Goal: Task Accomplishment & Management: Use online tool/utility

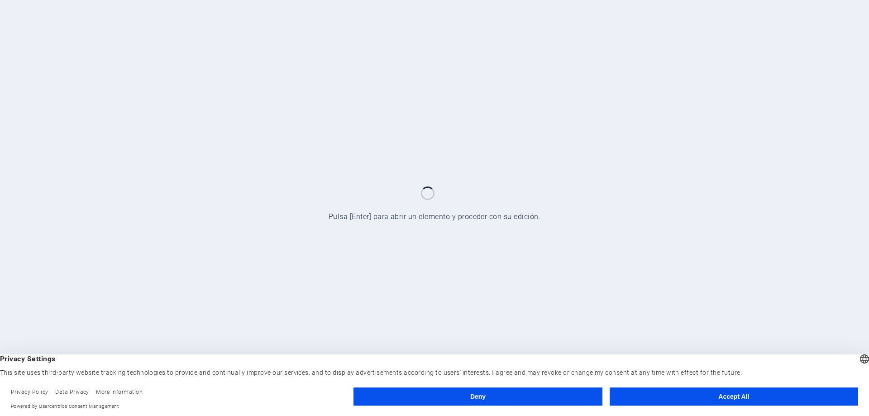
click at [723, 398] on button "Accept All" at bounding box center [734, 396] width 248 height 18
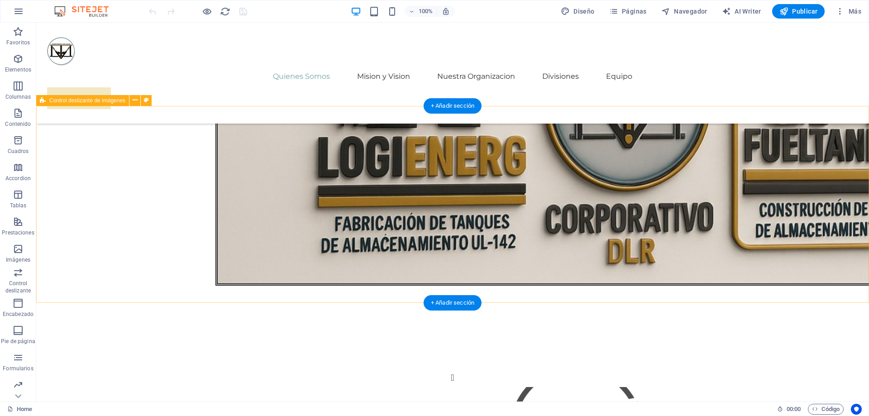
scroll to position [1106, 0]
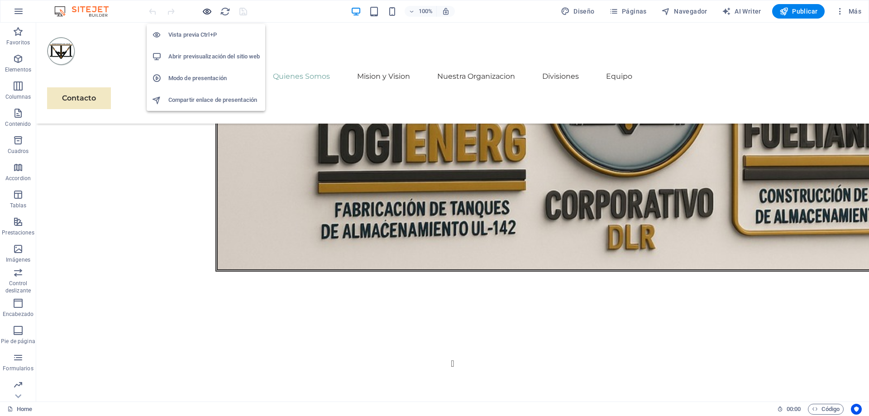
click at [205, 12] on icon "button" at bounding box center [207, 11] width 10 height 10
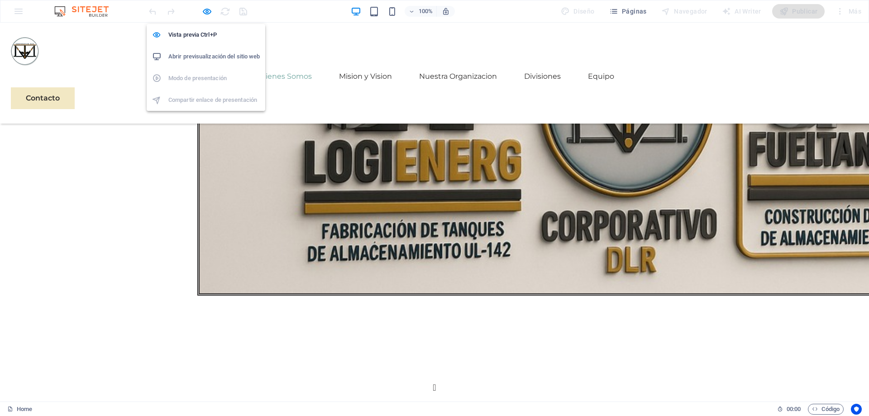
click at [215, 54] on h6 "Abrir previsualización del sitio web" at bounding box center [213, 56] width 91 height 11
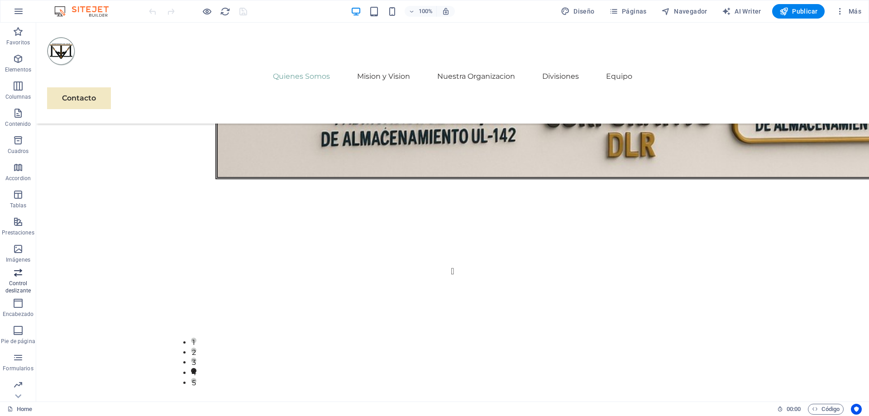
click at [22, 282] on p "Control deslizante" at bounding box center [18, 287] width 36 height 14
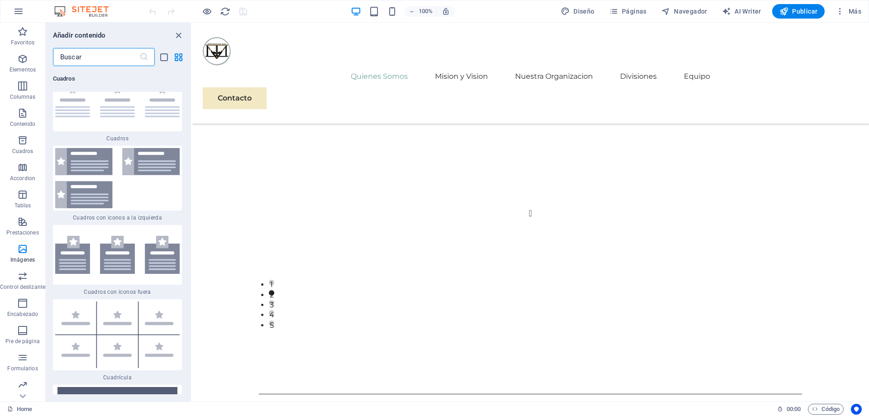
scroll to position [5140, 0]
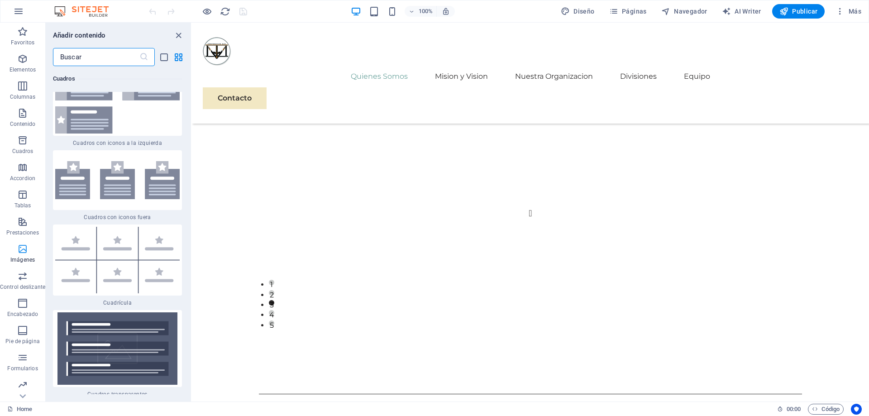
click at [27, 250] on icon "button" at bounding box center [22, 249] width 11 height 11
click at [20, 252] on icon "button" at bounding box center [22, 249] width 11 height 11
click at [24, 146] on span "Cuadros" at bounding box center [22, 146] width 45 height 22
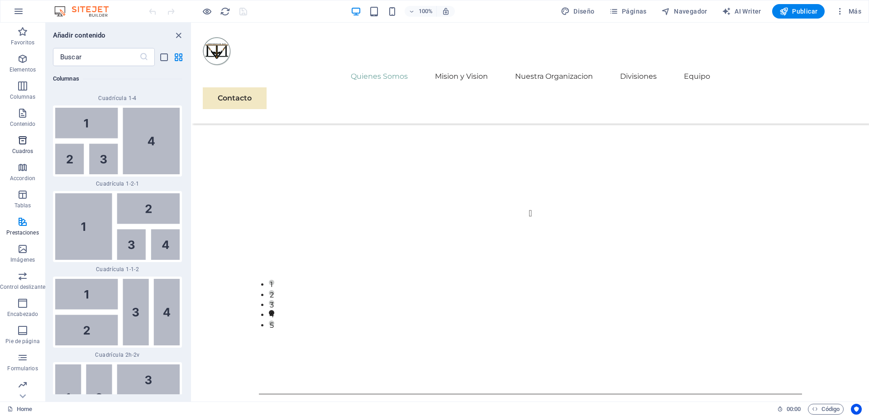
scroll to position [2522, 0]
click at [15, 274] on span "Control deslizante" at bounding box center [22, 282] width 45 height 22
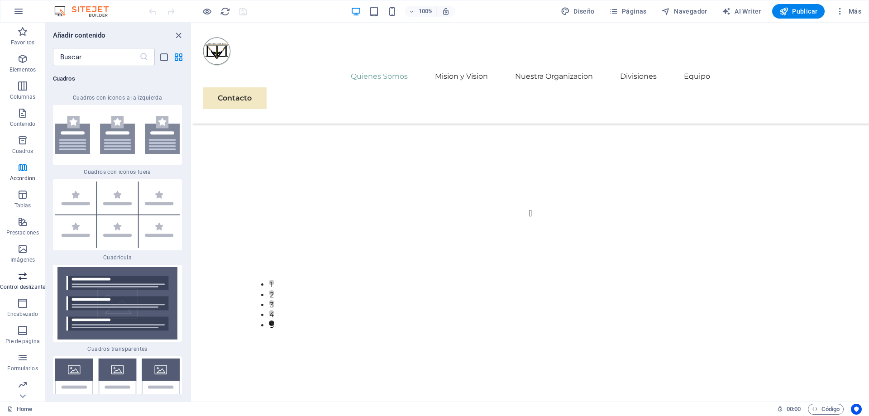
scroll to position [5186, 0]
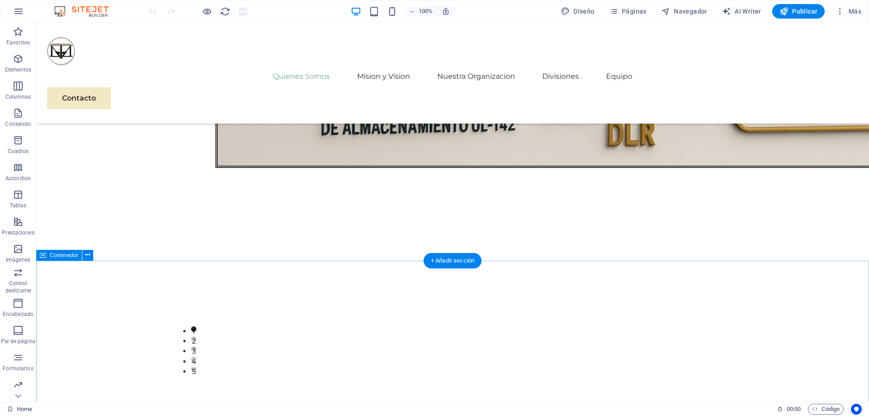
scroll to position [1244, 0]
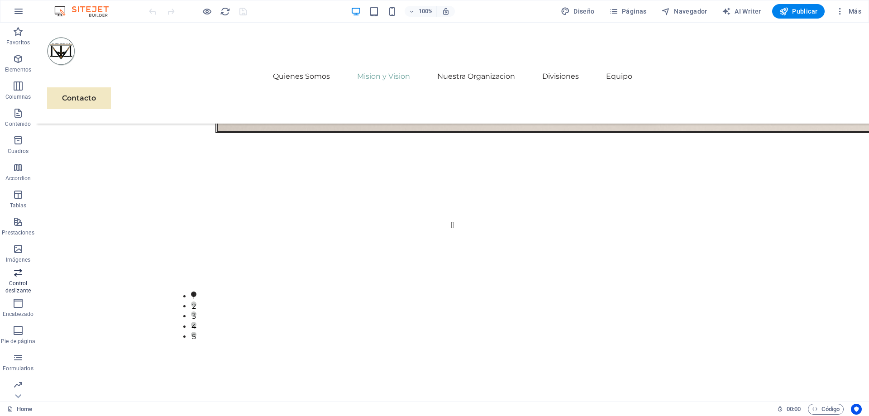
click at [25, 282] on p "Control deslizante" at bounding box center [18, 287] width 36 height 14
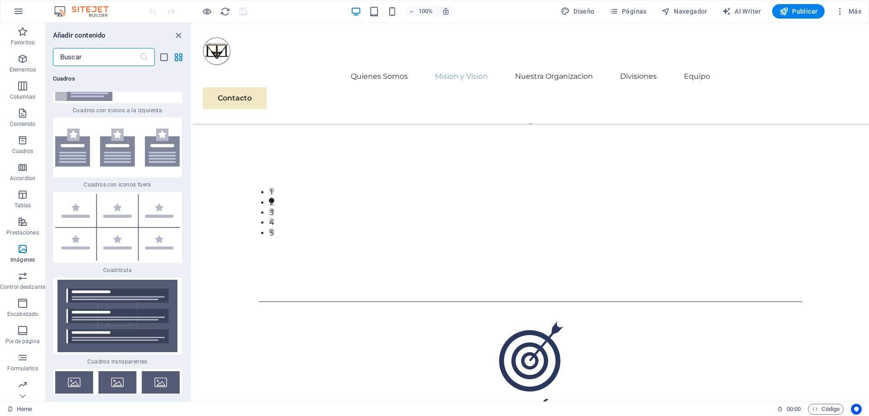
scroll to position [5177, 0]
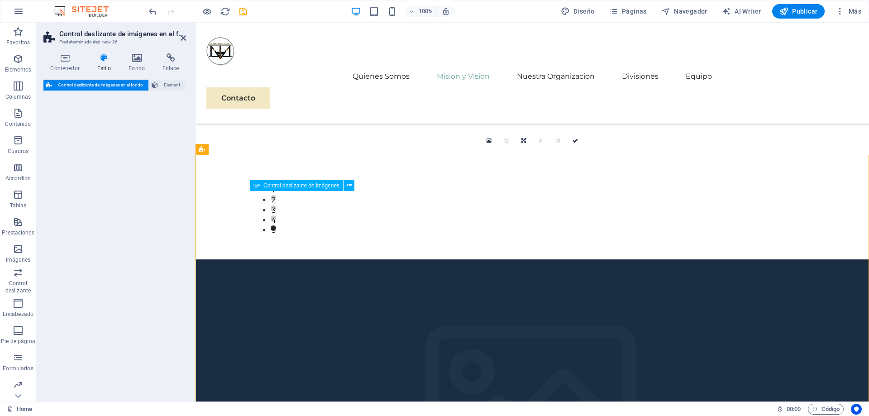
select select "rem"
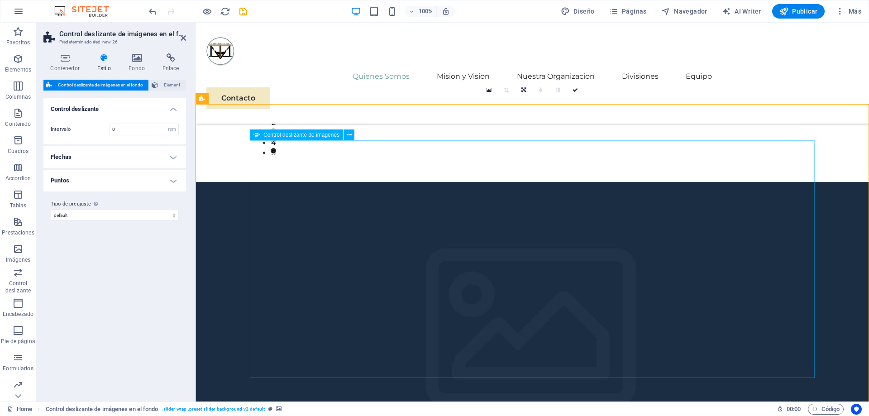
scroll to position [1337, 0]
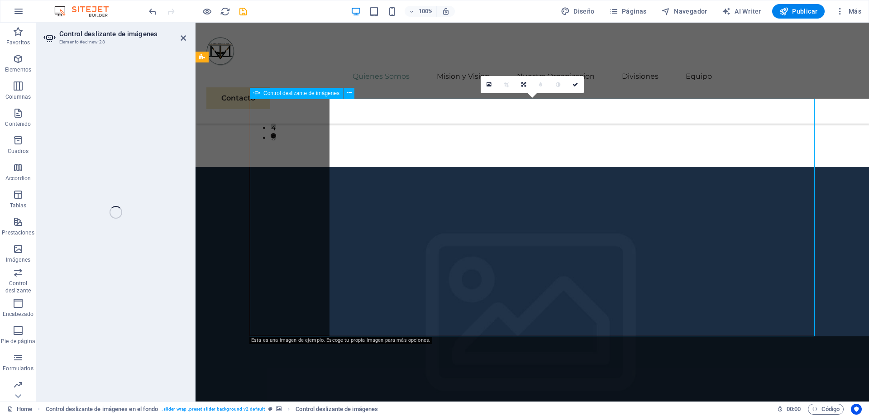
select select "px"
select select "ms"
select select "s"
select select "progressive"
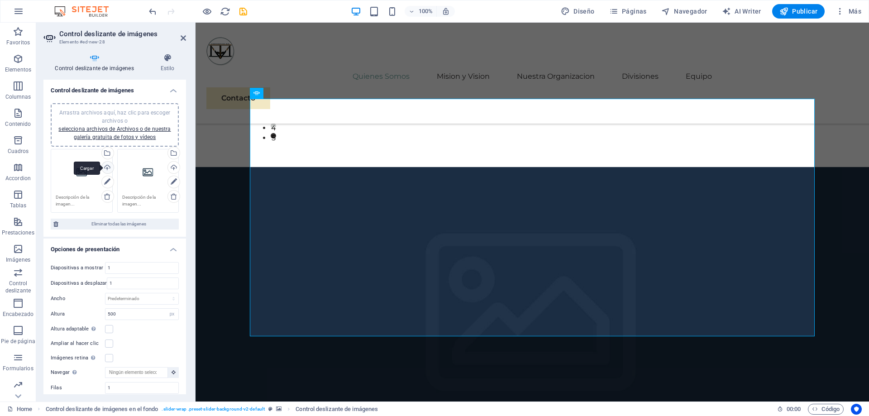
click at [109, 167] on div "Cargar" at bounding box center [107, 169] width 14 height 14
click at [110, 154] on div "Selecciona archivos del administrador de archivos, de la galería de fotos o car…" at bounding box center [107, 154] width 14 height 14
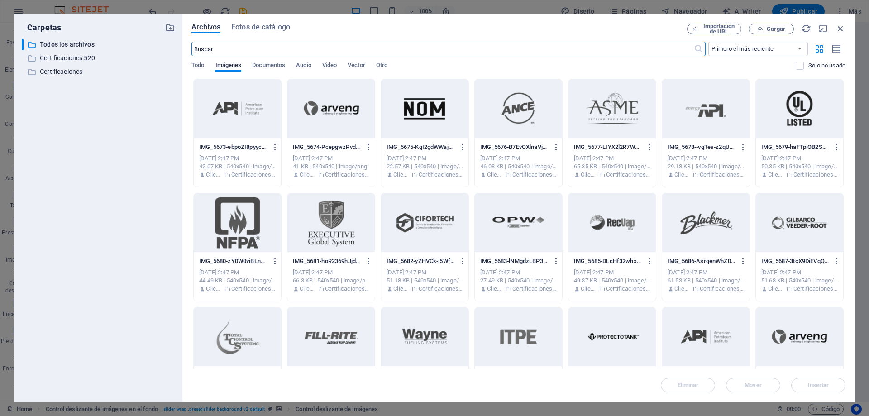
scroll to position [1358, 0]
click at [67, 55] on p "Certificaciones 520" at bounding box center [99, 58] width 119 height 10
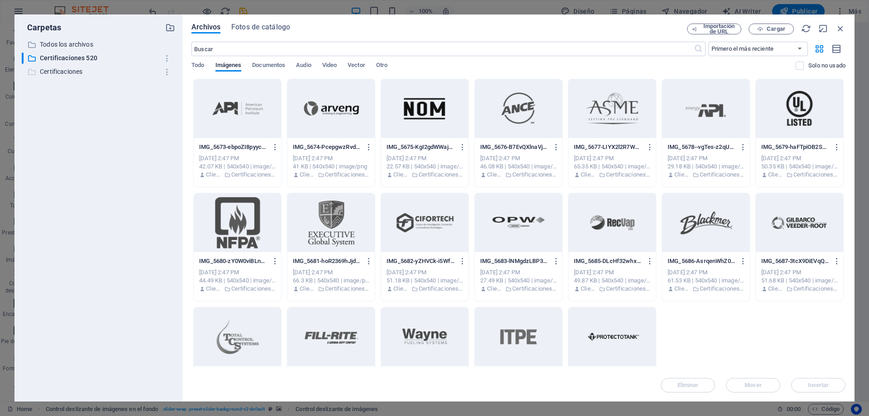
click at [70, 72] on p "Certificaciones" at bounding box center [99, 72] width 119 height 10
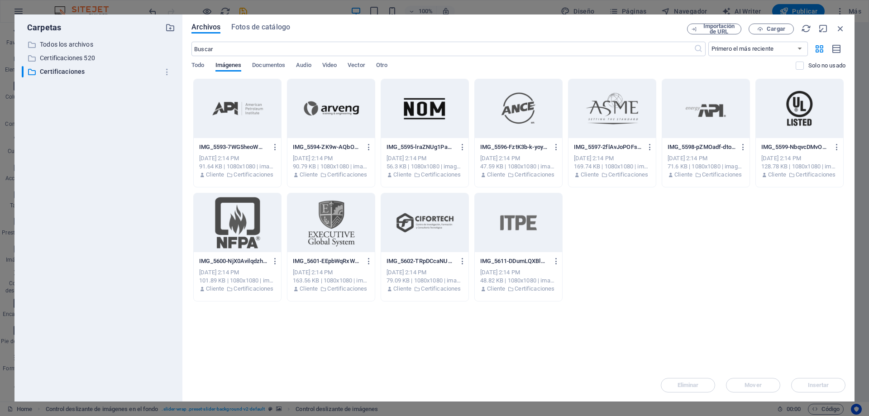
click at [244, 122] on div at bounding box center [237, 108] width 87 height 59
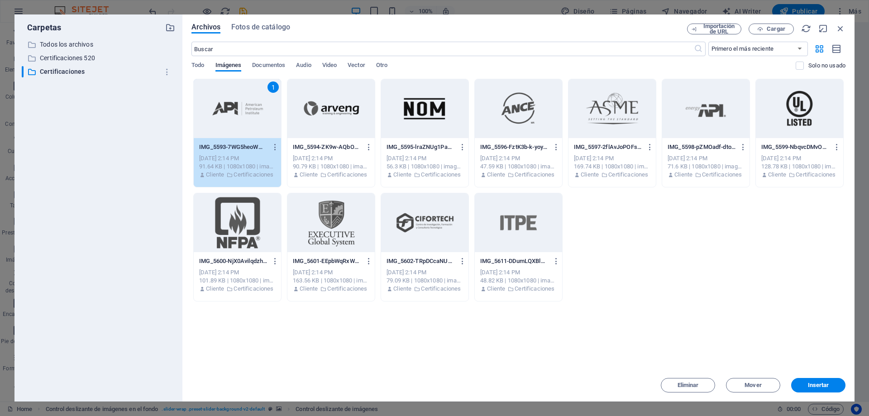
click at [234, 129] on div "1" at bounding box center [237, 108] width 87 height 59
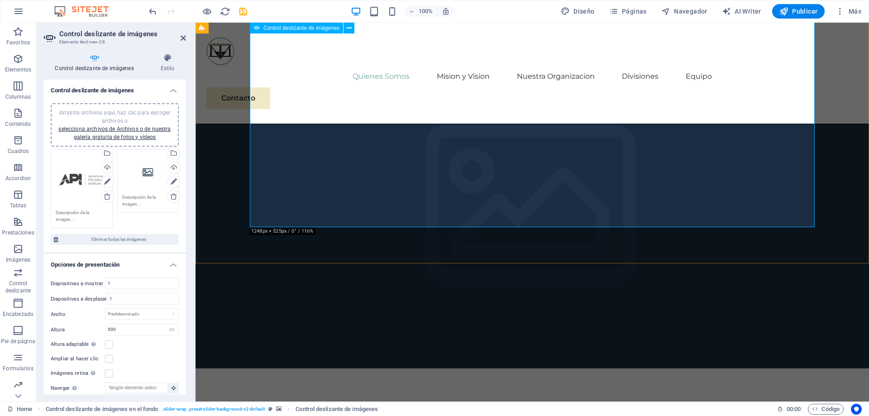
scroll to position [1399, 0]
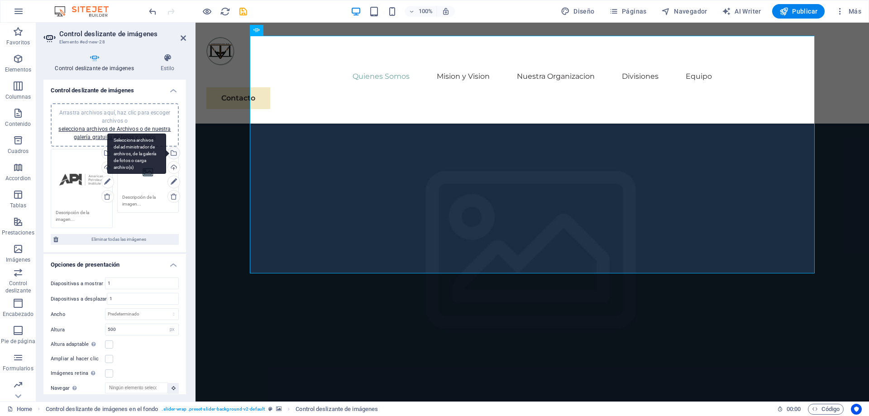
click at [177, 154] on div "Selecciona archivos del administrador de archivos, de la galería de fotos o car…" at bounding box center [173, 154] width 14 height 14
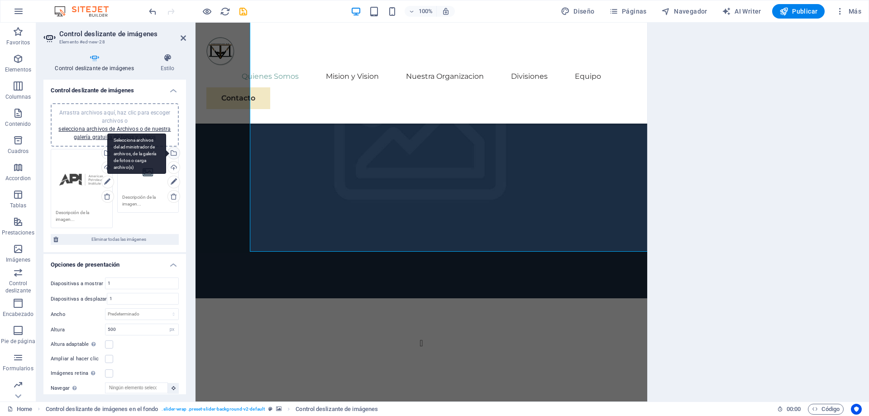
scroll to position [1421, 0]
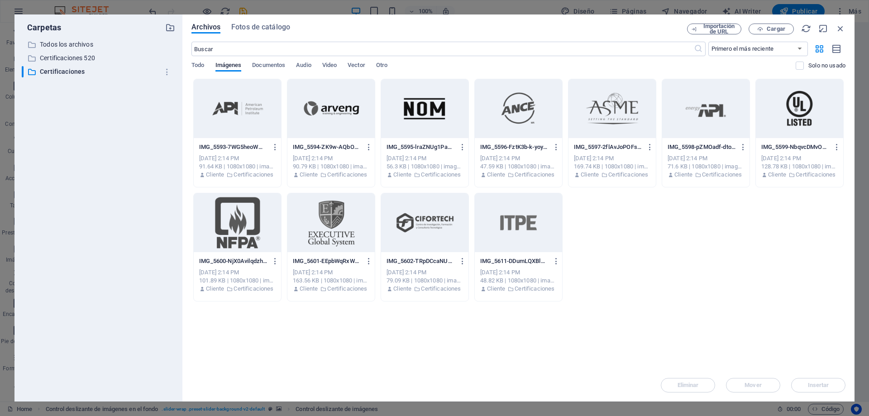
click at [313, 121] on div at bounding box center [330, 108] width 87 height 59
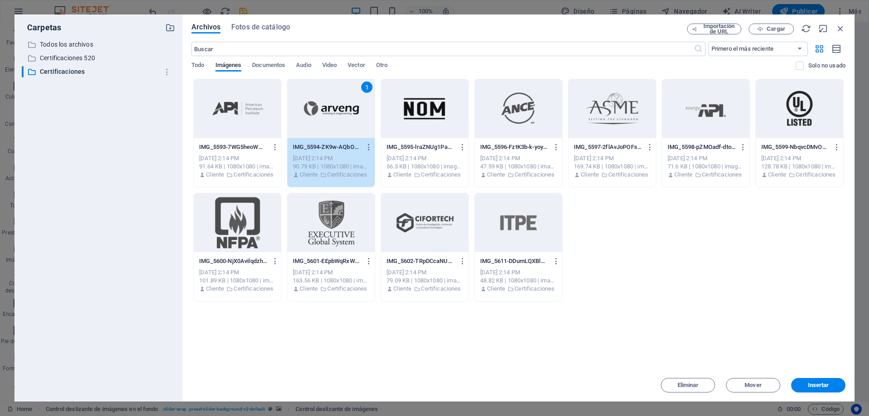
click at [313, 121] on div "1" at bounding box center [330, 108] width 87 height 59
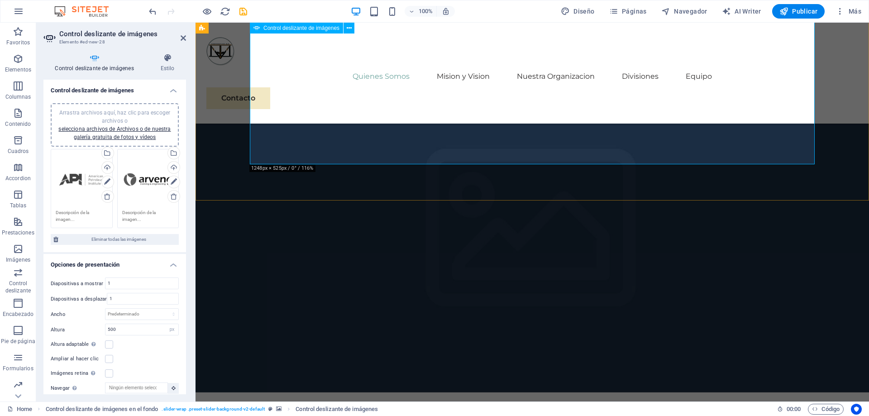
scroll to position [1508, 0]
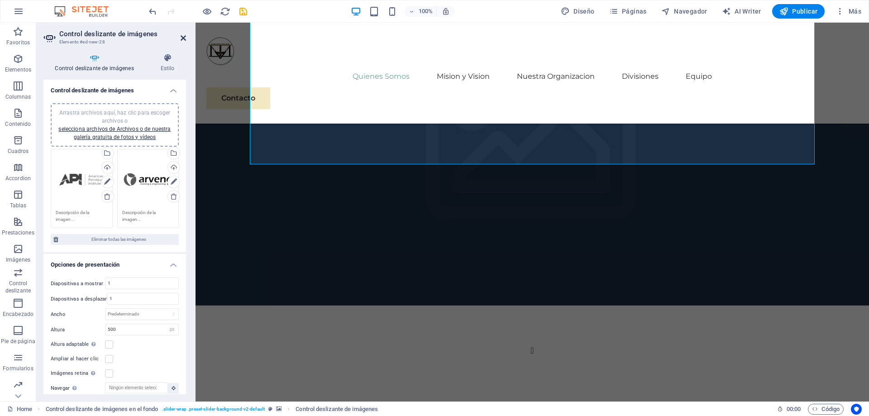
click at [184, 40] on icon at bounding box center [183, 37] width 5 height 7
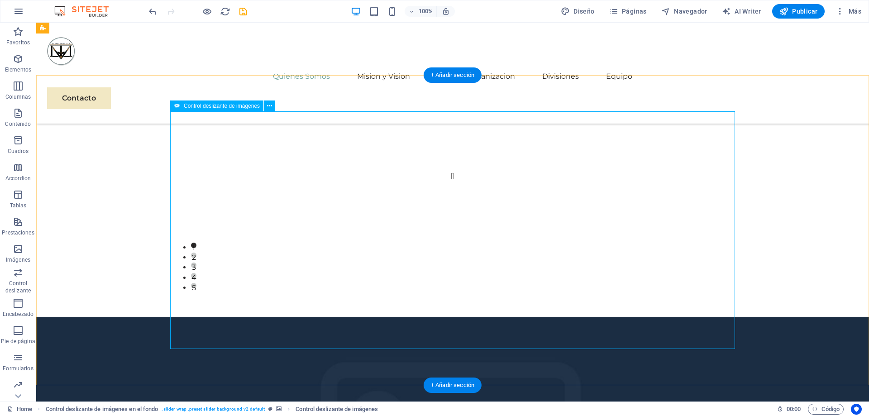
scroll to position [1277, 0]
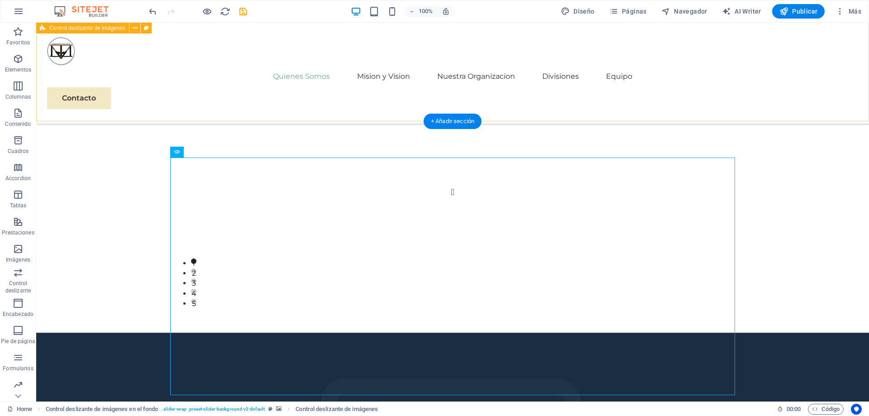
click at [563, 147] on div "1 2 3 4 5" at bounding box center [452, 240] width 833 height 186
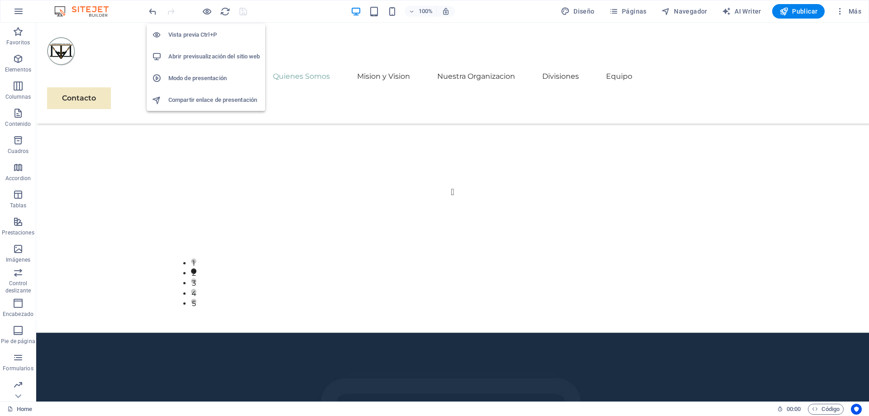
click at [213, 59] on h6 "Abrir previsualización del sitio web" at bounding box center [213, 56] width 91 height 11
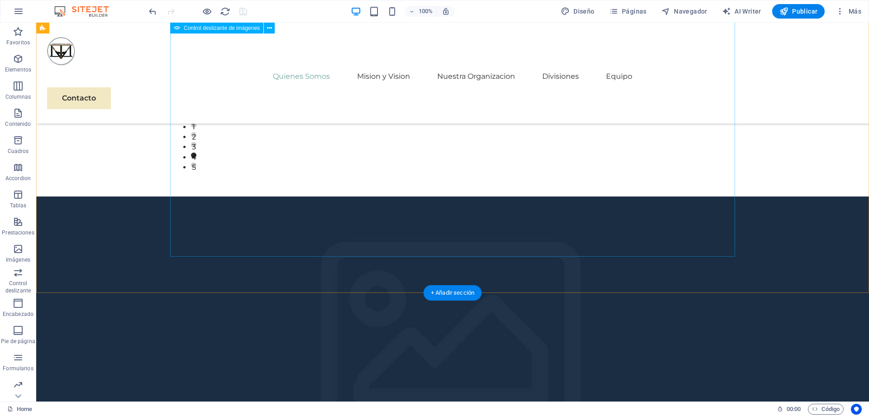
scroll to position [1323, 0]
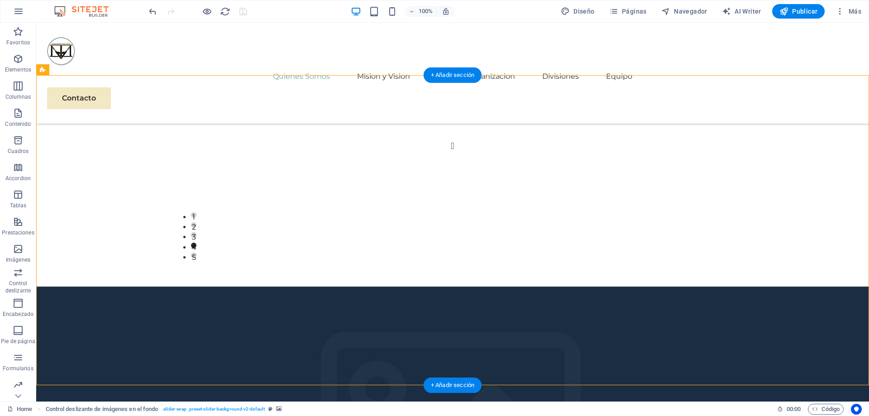
select select "rem"
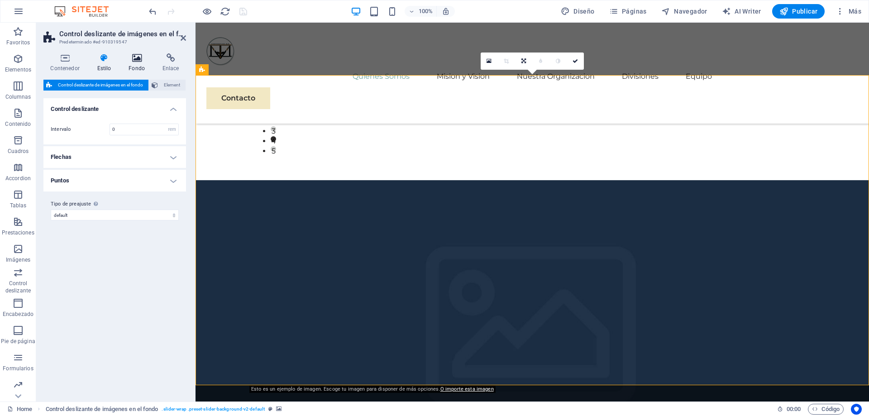
click at [135, 54] on icon at bounding box center [137, 57] width 30 height 9
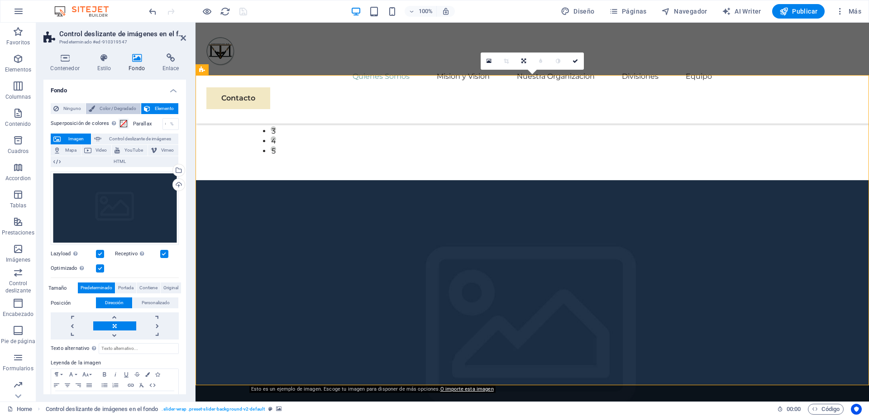
click at [97, 108] on button "Color / Degradado" at bounding box center [113, 108] width 55 height 11
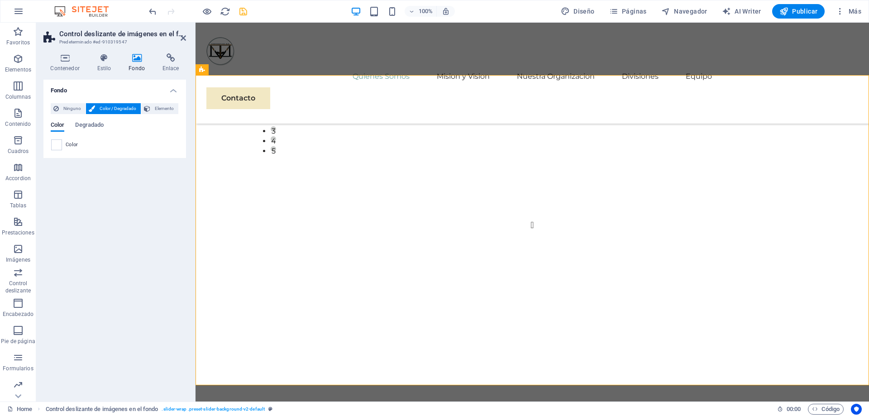
click at [63, 147] on div "Color" at bounding box center [114, 144] width 127 height 11
click at [290, 67] on div "Quienes Somos Mision y Vision Nuestra Organizacion Divisiones Equipo Contacto" at bounding box center [532, 73] width 673 height 101
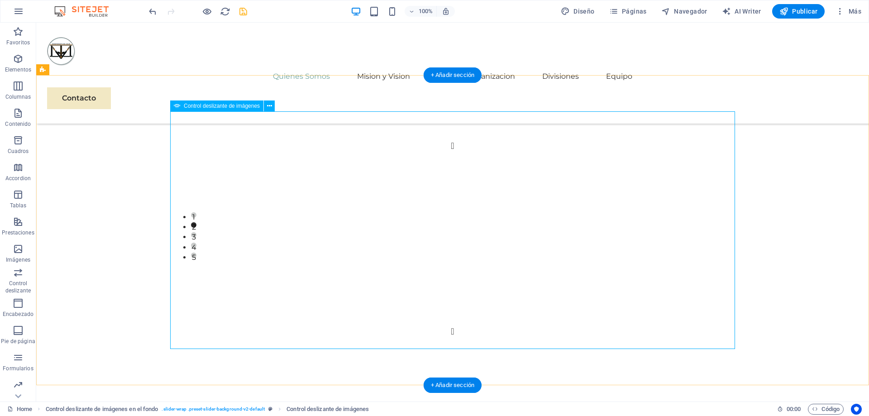
select select "px"
select select "ms"
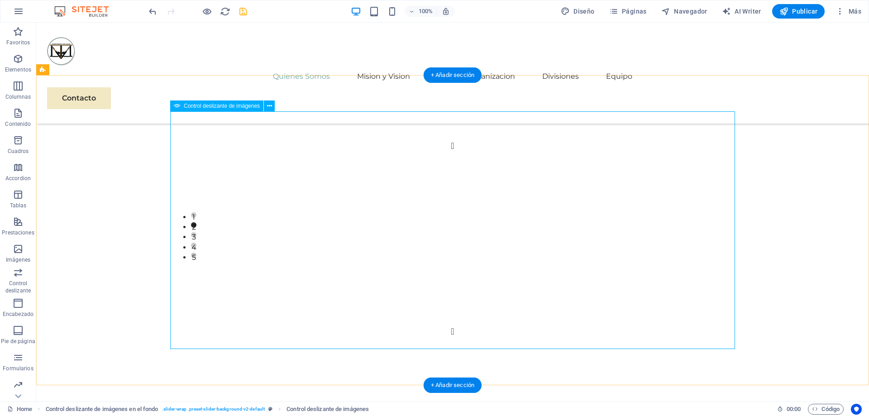
select select "s"
select select "progressive"
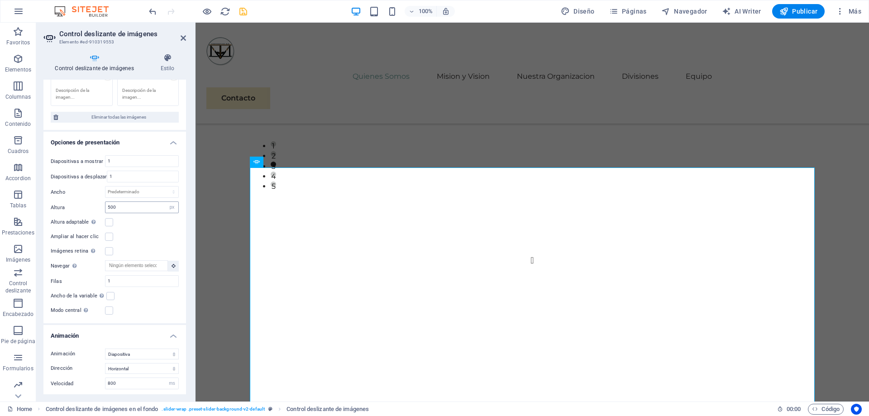
scroll to position [1266, 0]
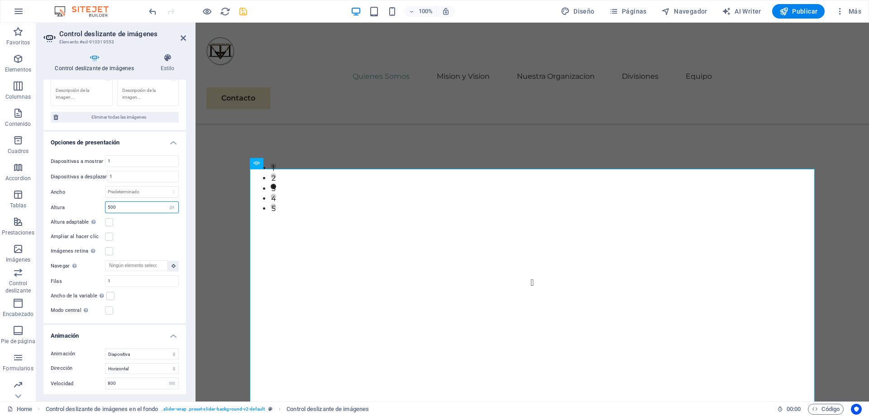
drag, startPoint x: 135, startPoint y: 207, endPoint x: 98, endPoint y: 207, distance: 37.1
click at [105, 207] on input "500" at bounding box center [141, 207] width 73 height 11
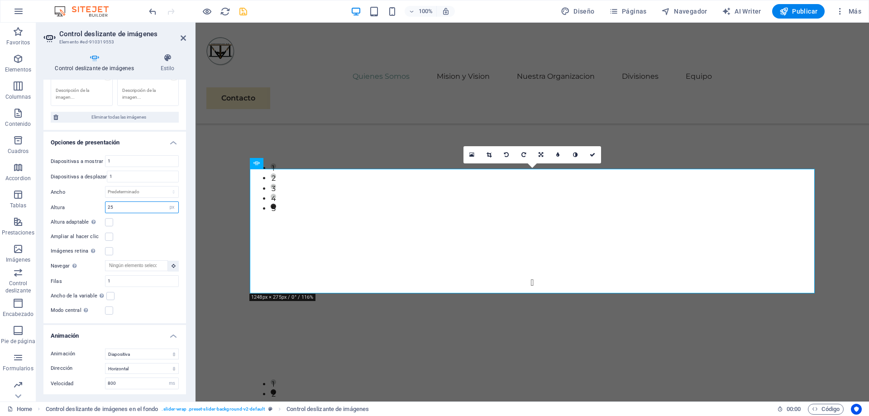
type input "2"
type input "300"
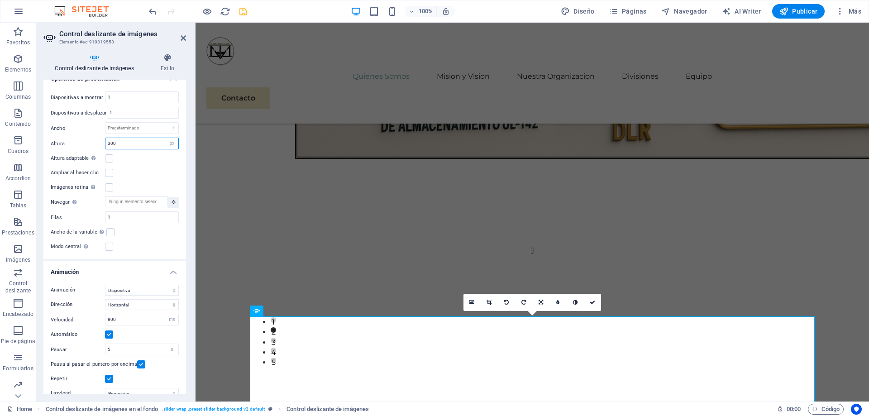
scroll to position [1102, 0]
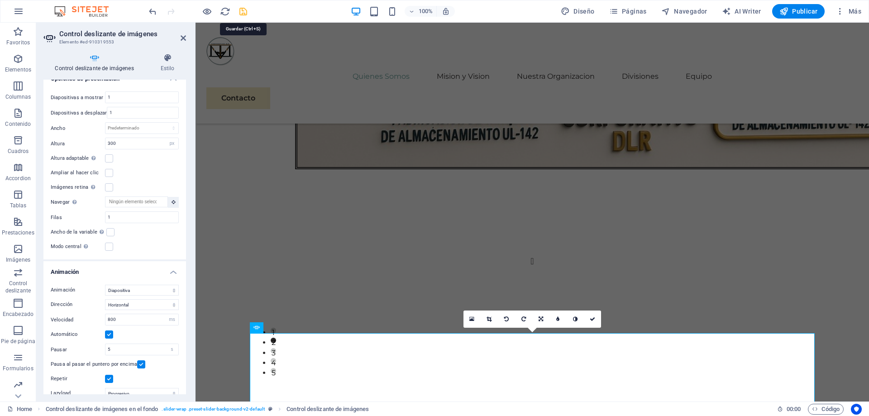
click at [244, 11] on icon "save" at bounding box center [243, 11] width 10 height 10
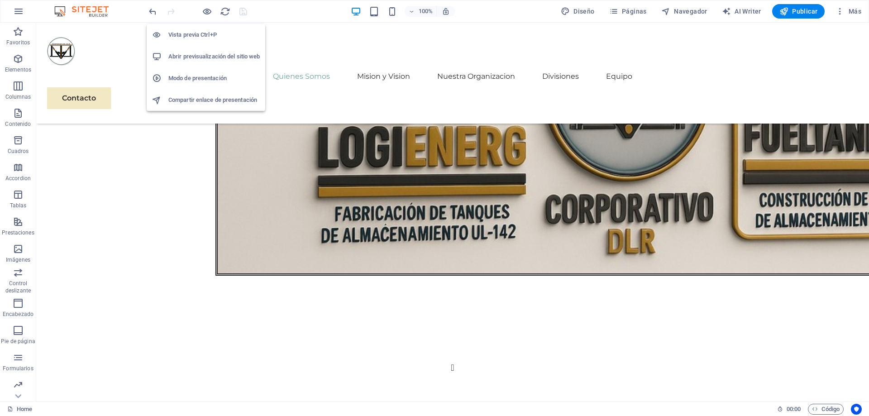
click at [212, 61] on h6 "Abrir previsualización del sitio web" at bounding box center [213, 56] width 91 height 11
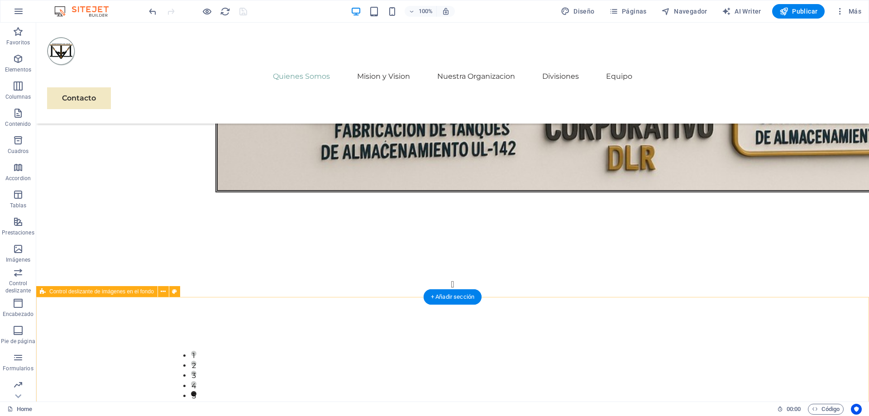
scroll to position [1240, 0]
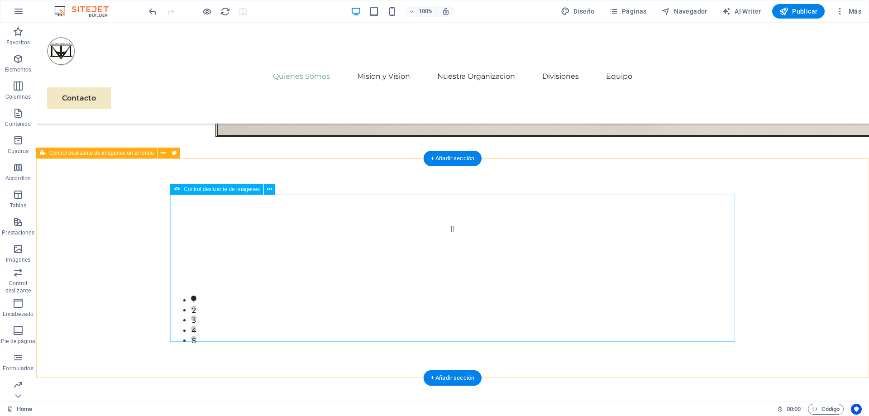
select select "px"
select select "ms"
select select "s"
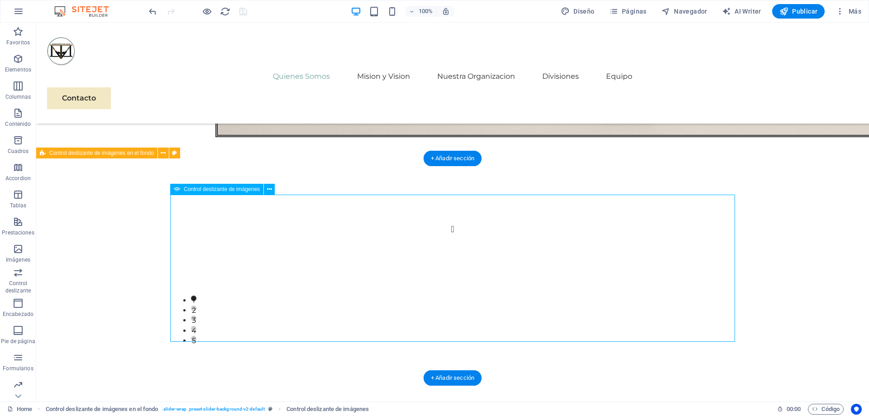
select select "progressive"
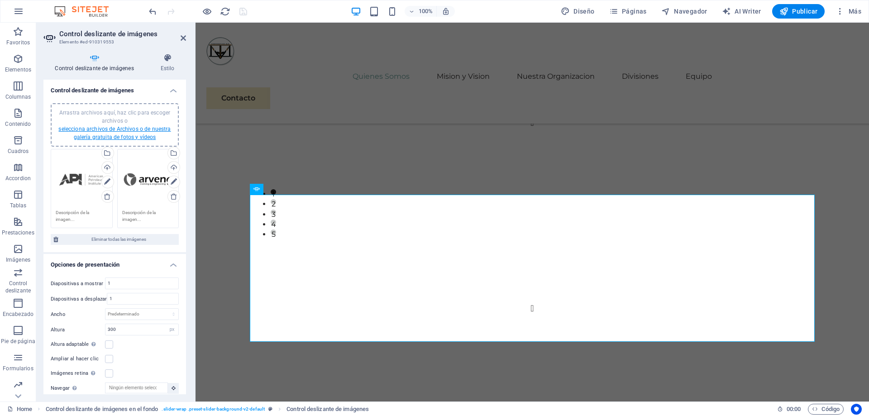
click at [74, 127] on link "selecciona archivos de Archivos o de nuestra galería gratuita de fotos y vídeos" at bounding box center [114, 133] width 112 height 14
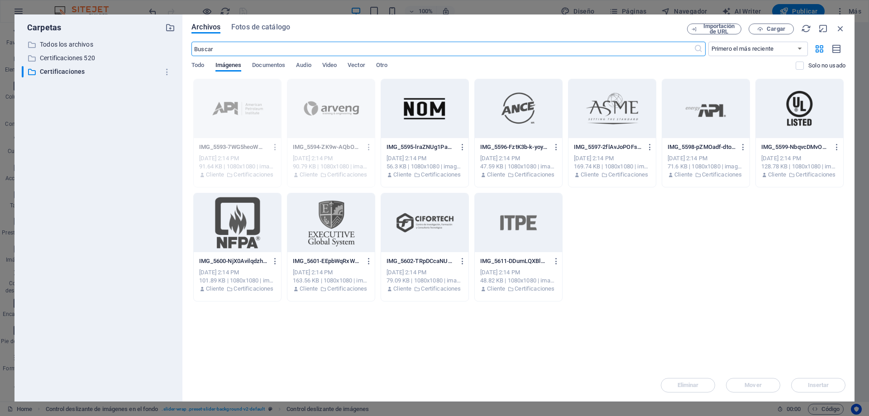
scroll to position [1153, 0]
click at [534, 131] on div at bounding box center [518, 108] width 87 height 59
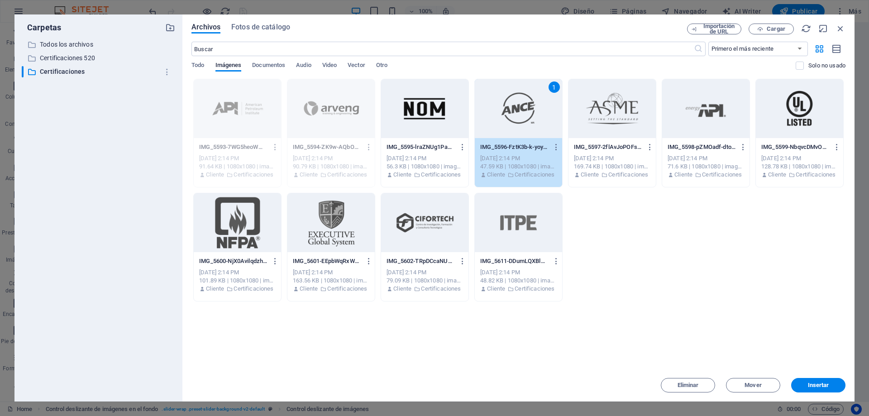
click at [534, 131] on div "1" at bounding box center [518, 108] width 87 height 59
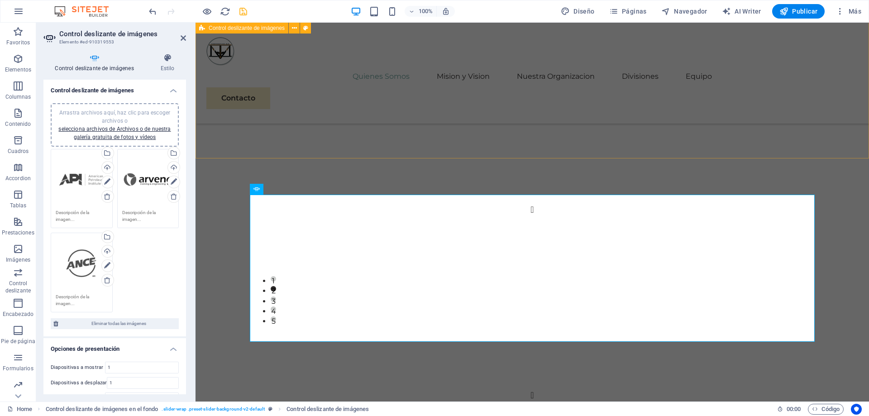
scroll to position [1240, 0]
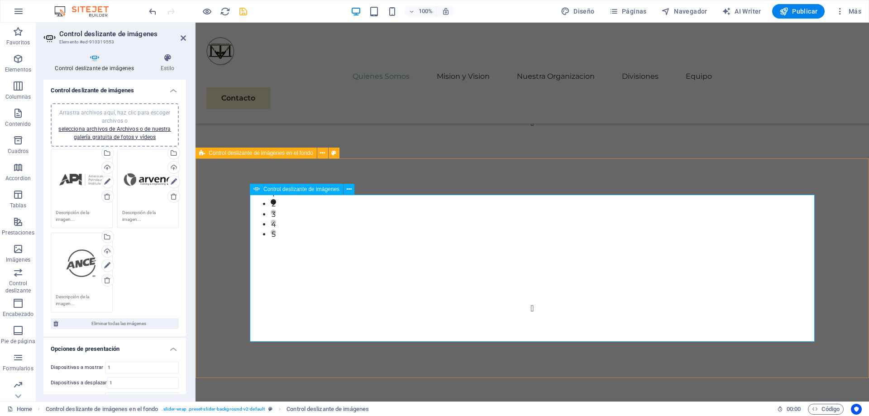
click at [89, 271] on div "Arrastra archivos aquí, haz clic para escoger archivos o selecciona archivos de…" at bounding box center [82, 264] width 52 height 52
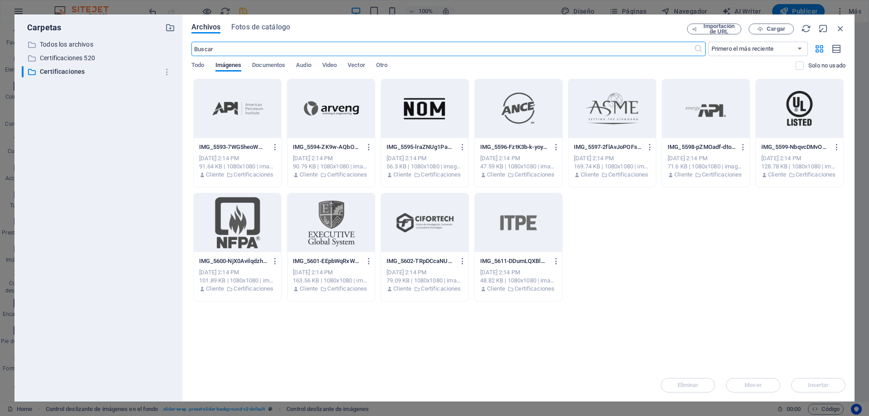
scroll to position [1153, 0]
click at [841, 26] on icon "button" at bounding box center [841, 29] width 10 height 10
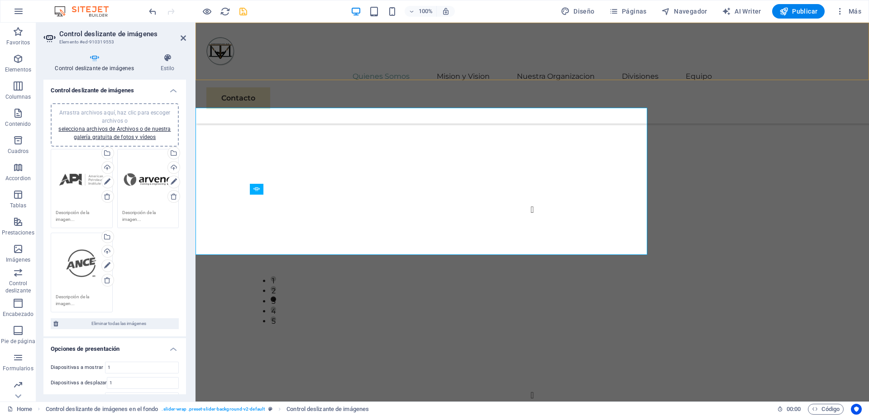
scroll to position [1240, 0]
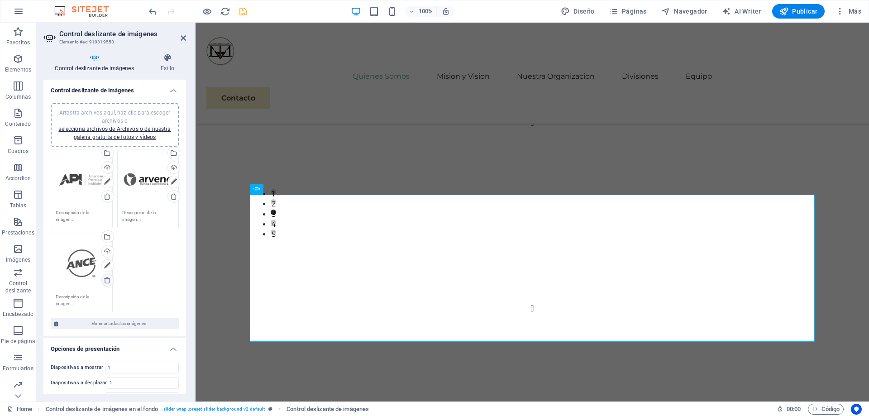
click at [107, 282] on icon at bounding box center [107, 280] width 7 height 7
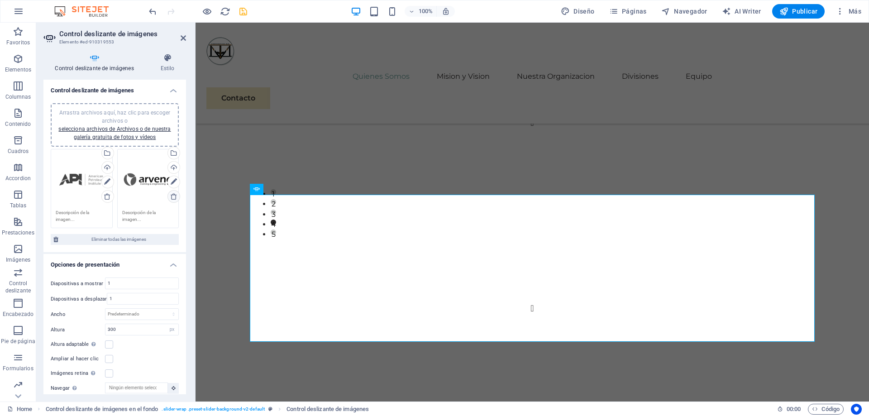
click at [172, 198] on icon at bounding box center [173, 196] width 7 height 7
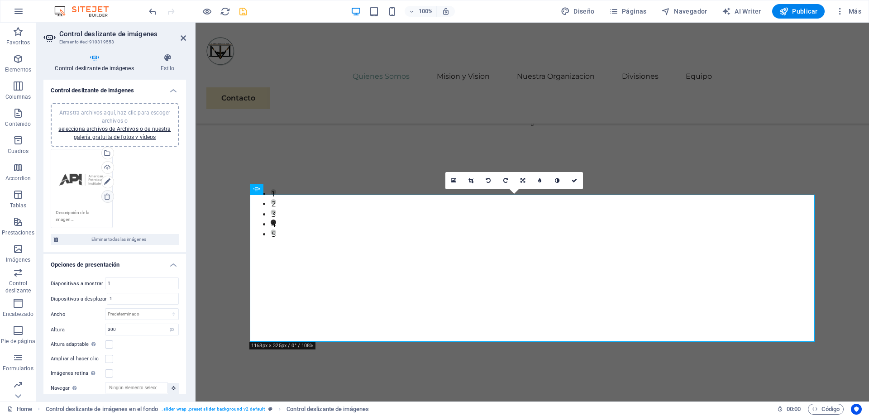
click at [108, 198] on icon at bounding box center [107, 196] width 7 height 7
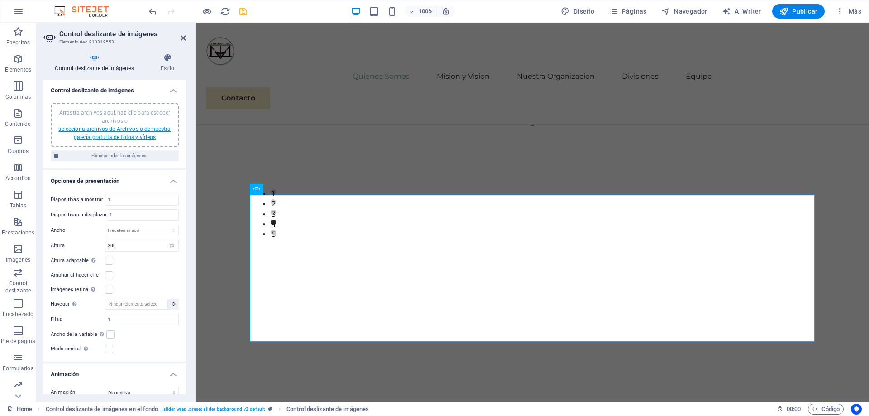
click at [69, 129] on link "selecciona archivos de Archivos o de nuestra galería gratuita de fotos y vídeos" at bounding box center [114, 133] width 112 height 14
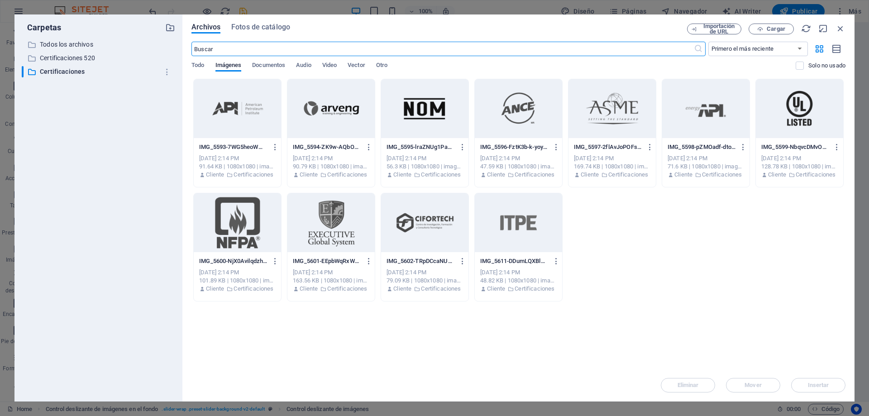
scroll to position [1153, 0]
click at [72, 58] on p "Certificaciones 520" at bounding box center [99, 58] width 119 height 10
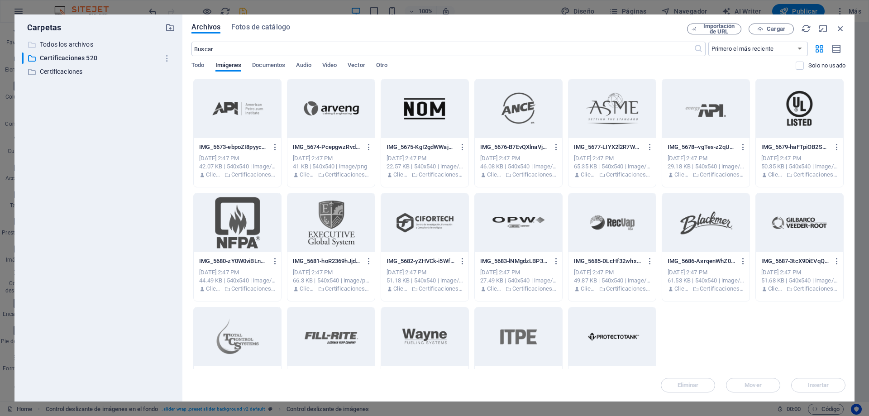
click at [63, 43] on p "Todos los archivos" at bounding box center [99, 44] width 119 height 10
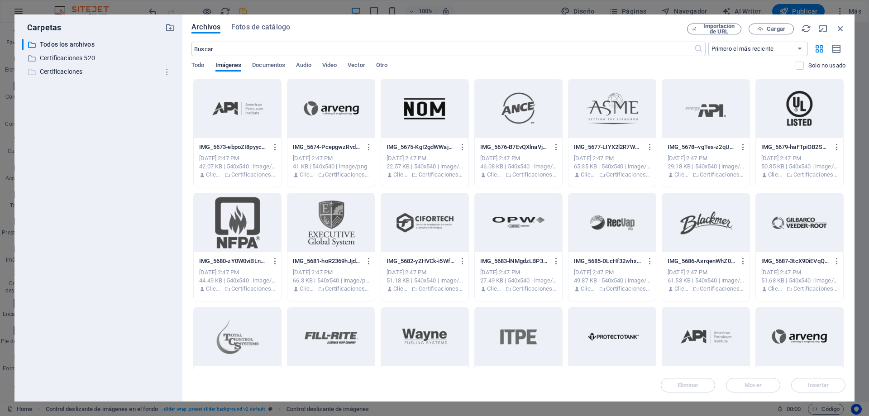
click at [56, 71] on p "Certificaciones" at bounding box center [99, 72] width 119 height 10
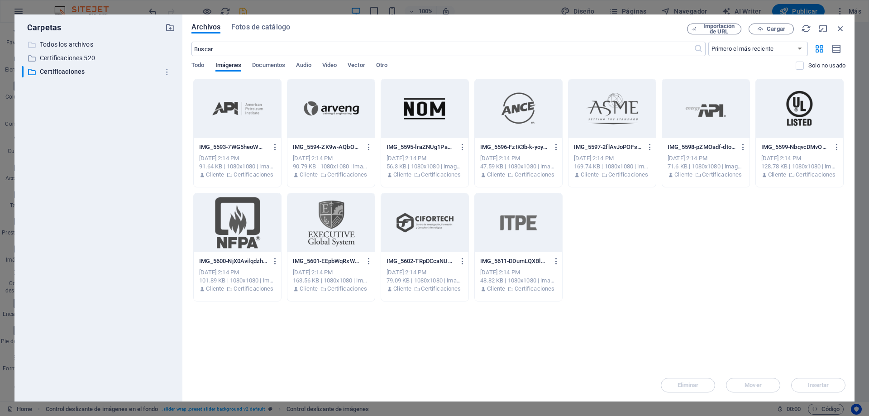
click at [52, 42] on p "Todos los archivos" at bounding box center [99, 44] width 119 height 10
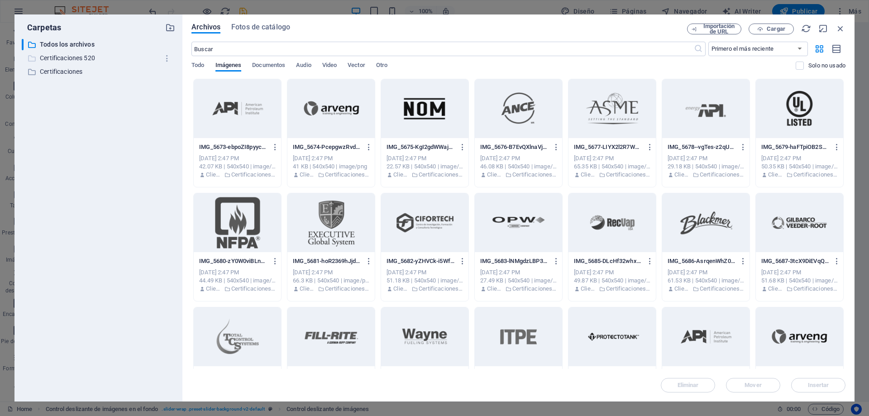
click at [59, 54] on p "Certificaciones 520" at bounding box center [99, 58] width 119 height 10
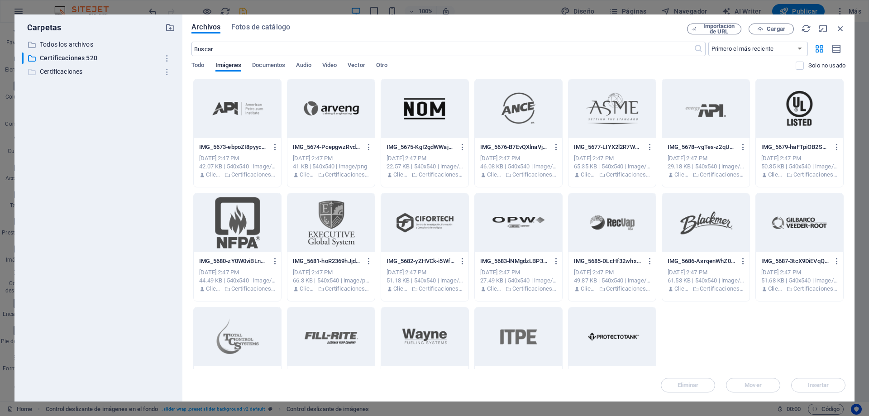
click at [67, 70] on p "Certificaciones" at bounding box center [99, 72] width 119 height 10
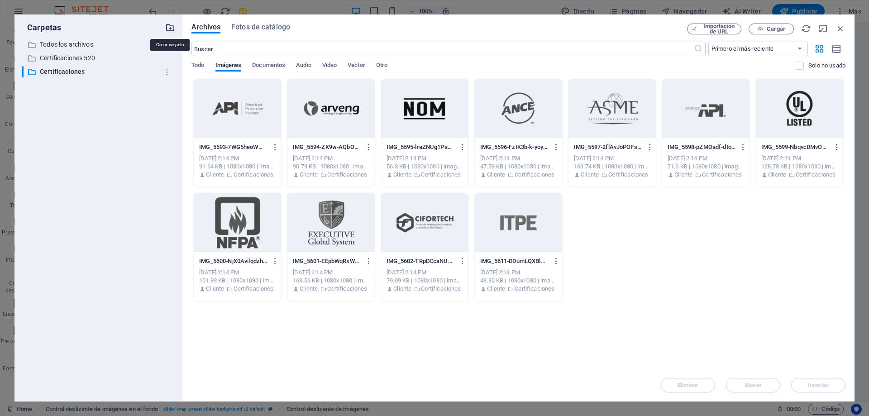
click at [172, 28] on icon "button" at bounding box center [170, 28] width 10 height 10
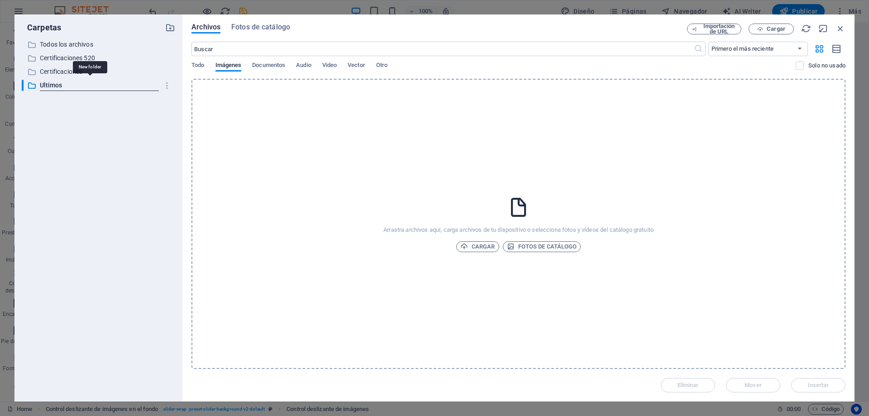
type input "Ultimos"
click at [62, 84] on p "Ultimos" at bounding box center [99, 85] width 119 height 10
click at [477, 250] on span "Cargar" at bounding box center [477, 246] width 35 height 11
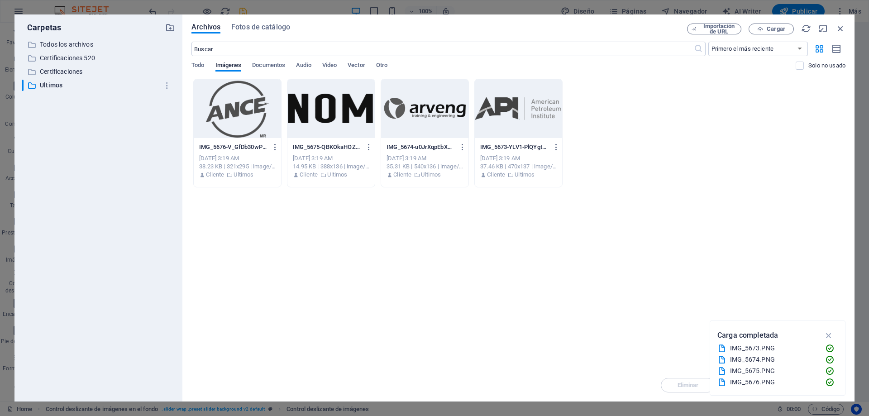
click at [356, 255] on div "Arrastra archivos aquí para cargarlos de inmediato IMG_5676-V_GfDb30wPUd4xst44j…" at bounding box center [518, 224] width 654 height 290
click at [841, 30] on icon "button" at bounding box center [841, 29] width 10 height 10
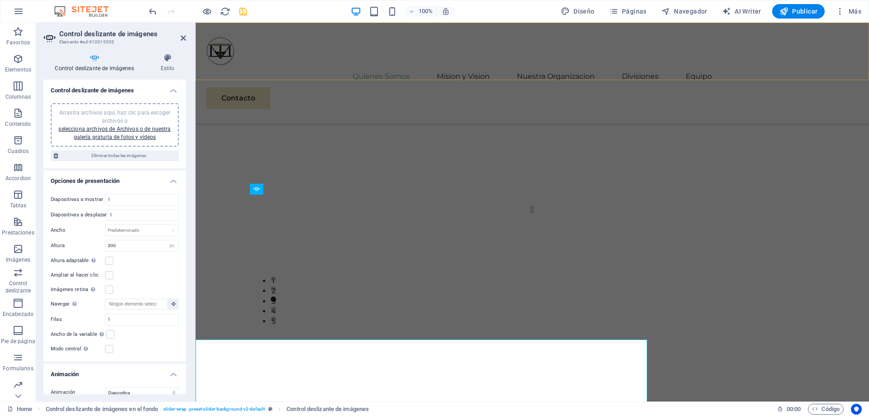
scroll to position [1240, 0]
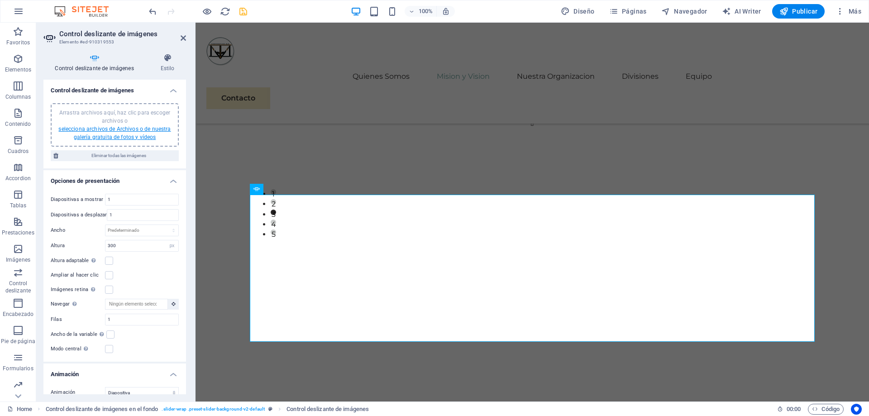
click at [68, 129] on link "selecciona archivos de Archivos o de nuestra galería gratuita de fotos y vídeos" at bounding box center [114, 133] width 112 height 14
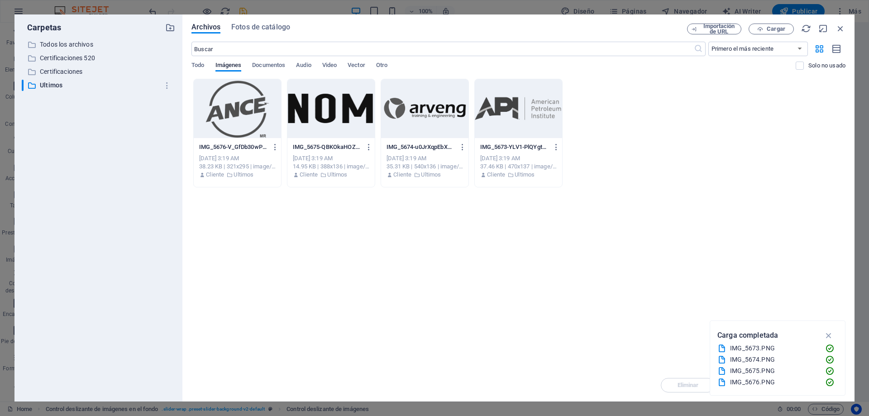
click at [435, 118] on div at bounding box center [424, 108] width 87 height 59
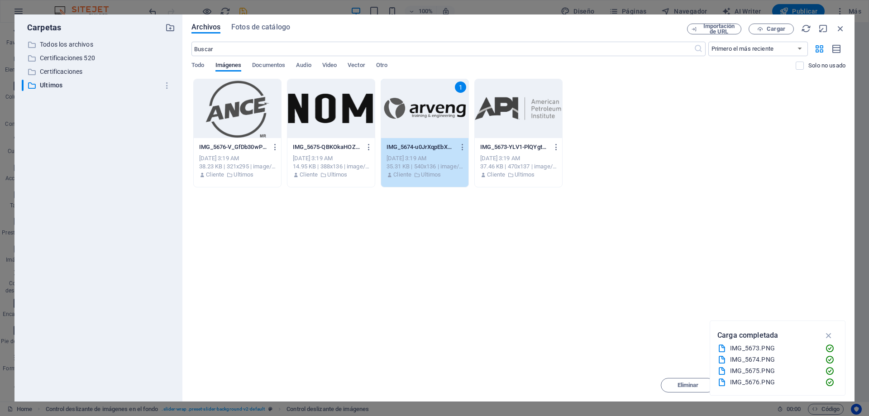
click at [435, 118] on div "1" at bounding box center [424, 108] width 87 height 59
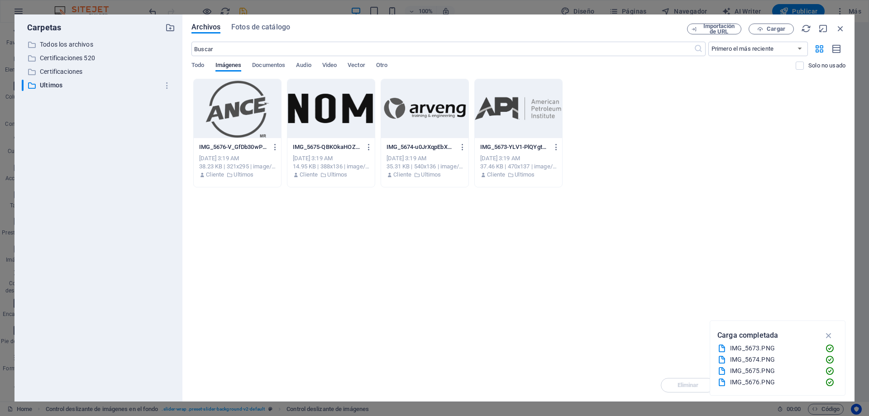
click at [435, 118] on div at bounding box center [424, 108] width 87 height 59
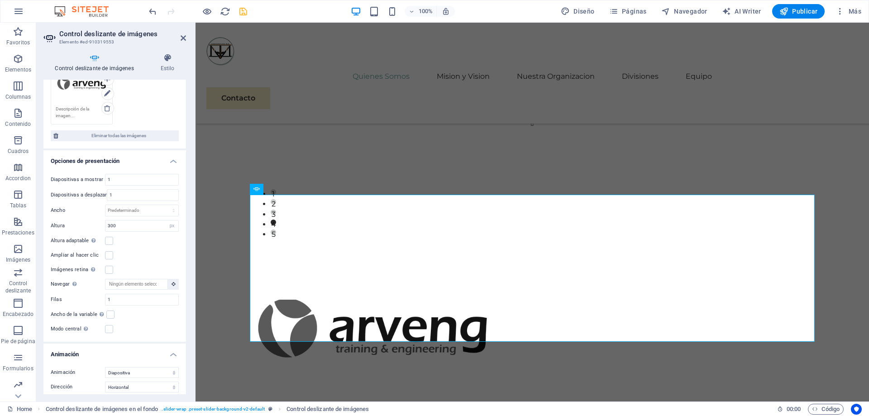
scroll to position [122, 0]
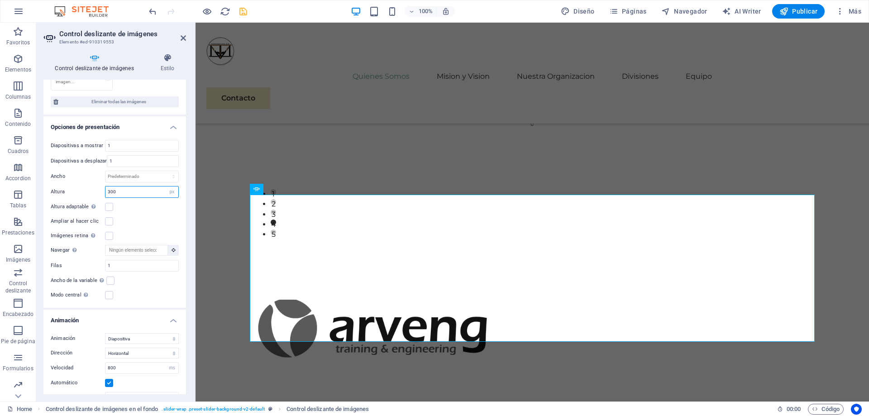
drag, startPoint x: 126, startPoint y: 191, endPoint x: 83, endPoint y: 196, distance: 42.8
click at [105, 196] on input "300" at bounding box center [141, 191] width 73 height 11
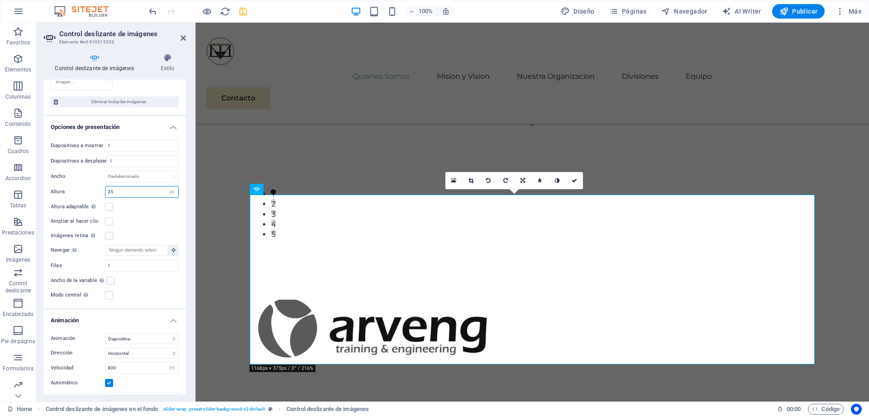
type input "3"
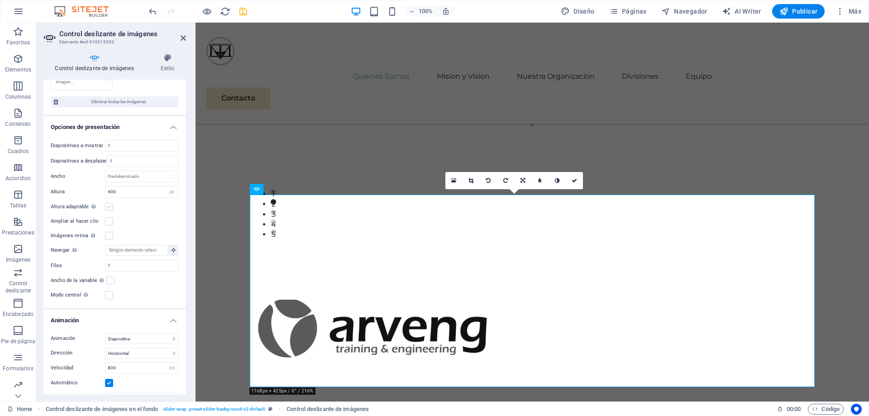
click at [108, 207] on label at bounding box center [109, 207] width 8 height 8
click at [0, 0] on input "Altura adaptable Ajustar automáticamente el alto para controles deslizantes de …" at bounding box center [0, 0] width 0 height 0
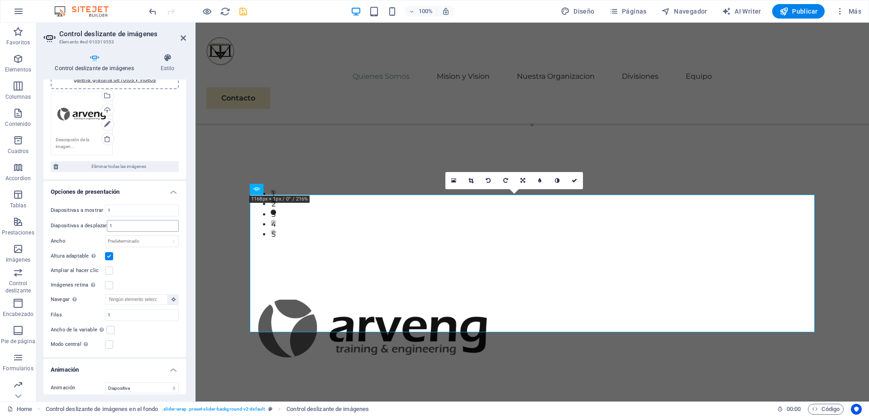
scroll to position [0, 0]
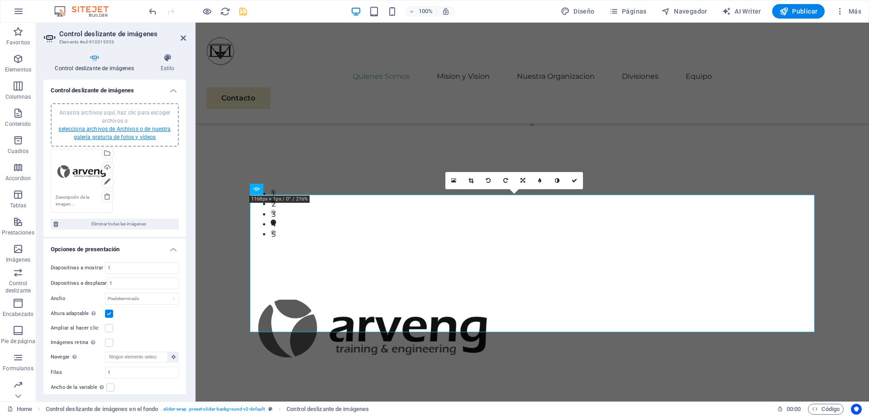
click at [69, 128] on link "selecciona archivos de Archivos o de nuestra galería gratuita de fotos y vídeos" at bounding box center [114, 133] width 112 height 14
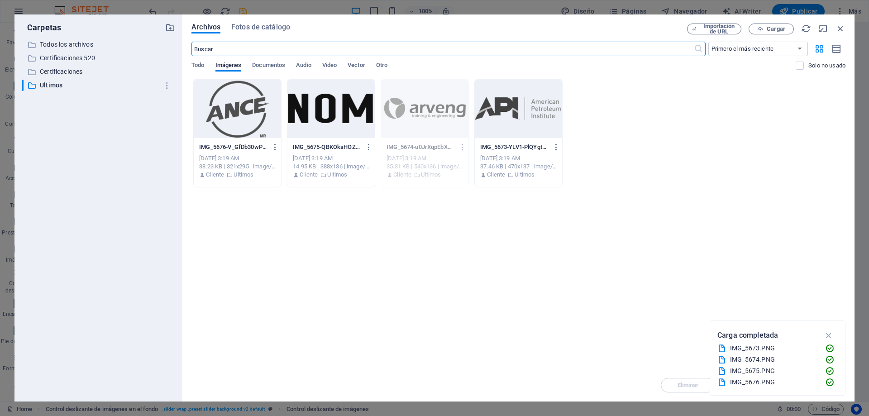
scroll to position [1153, 0]
click at [519, 124] on div at bounding box center [518, 108] width 87 height 59
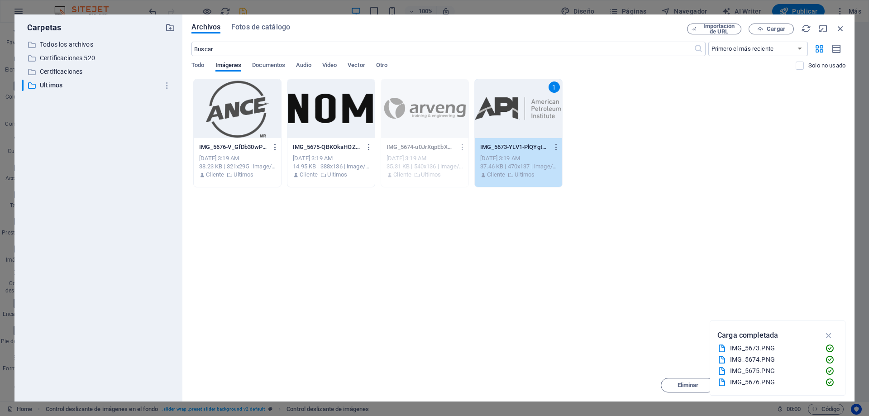
click at [519, 124] on div "1" at bounding box center [518, 108] width 87 height 59
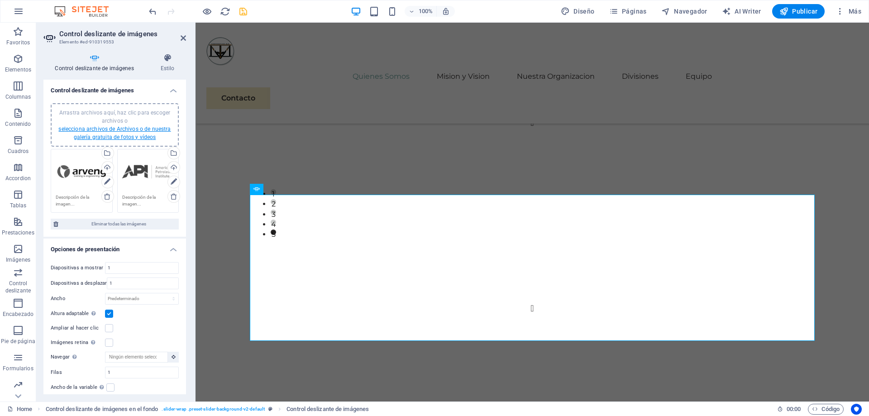
click at [72, 127] on link "selecciona archivos de Archivos o de nuestra galería gratuita de fotos y vídeos" at bounding box center [114, 133] width 112 height 14
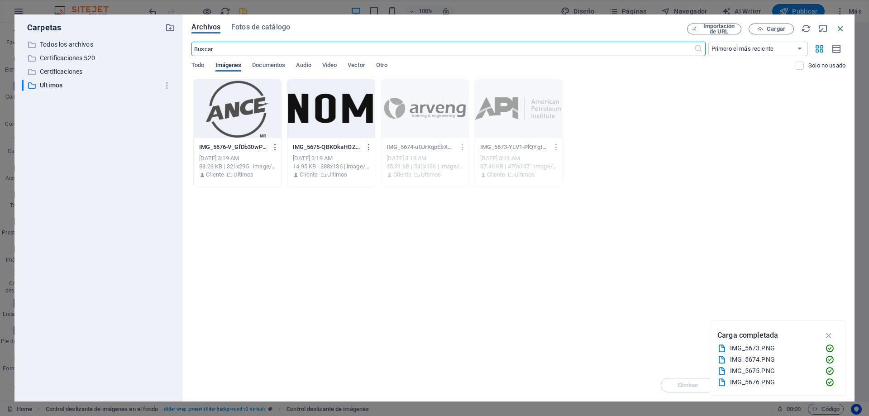
scroll to position [1153, 0]
click at [355, 110] on div at bounding box center [330, 108] width 87 height 59
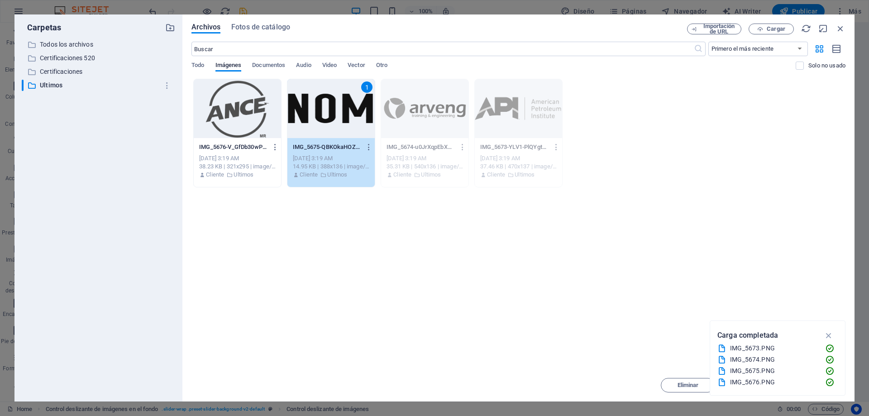
click at [355, 110] on div "1" at bounding box center [330, 108] width 87 height 59
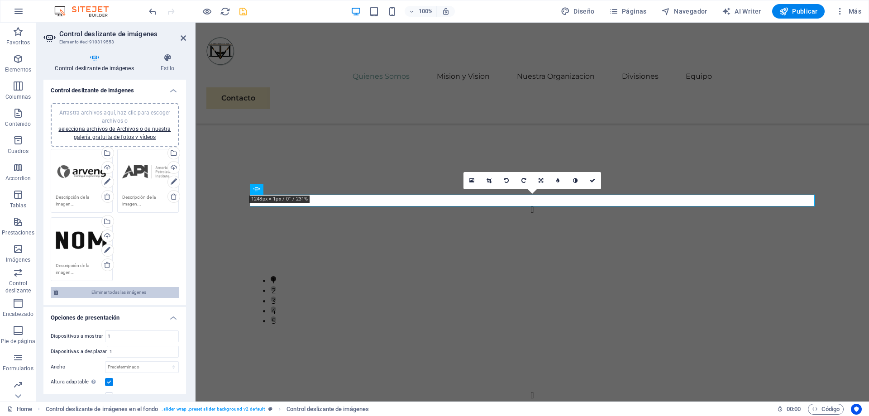
scroll to position [1240, 0]
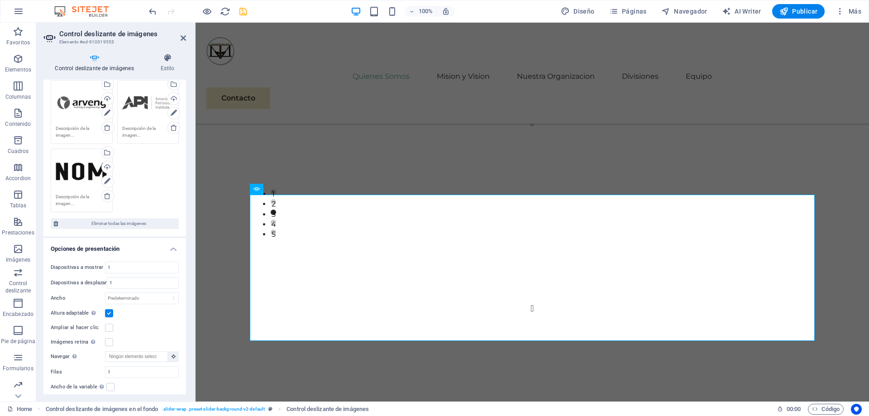
scroll to position [81, 0]
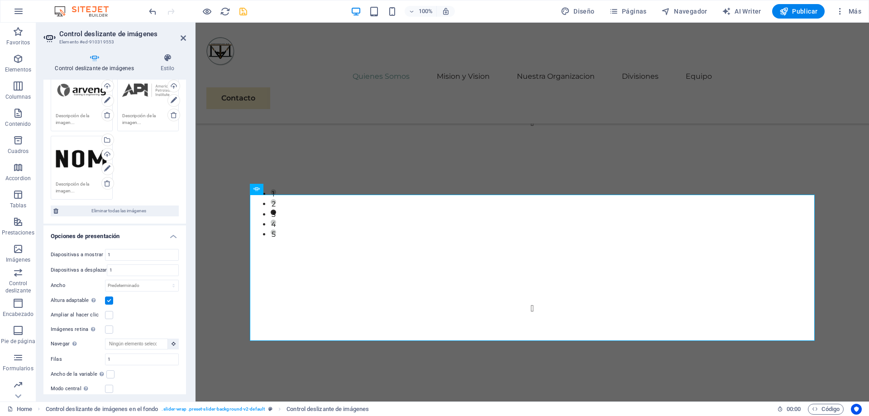
click at [107, 299] on label at bounding box center [109, 300] width 8 height 8
click at [0, 0] on input "Altura adaptable Ajustar automáticamente el alto para controles deslizantes de …" at bounding box center [0, 0] width 0 height 0
drag, startPoint x: 120, startPoint y: 303, endPoint x: 93, endPoint y: 301, distance: 27.7
click at [105, 301] on input "400" at bounding box center [141, 301] width 73 height 11
type input "500"
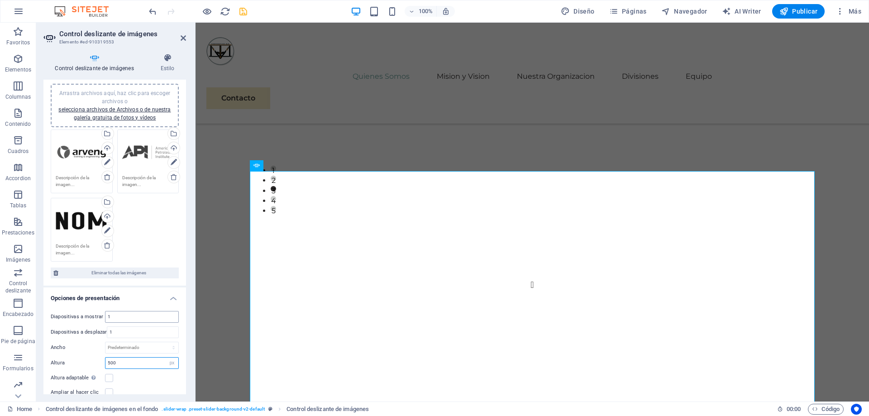
scroll to position [0, 0]
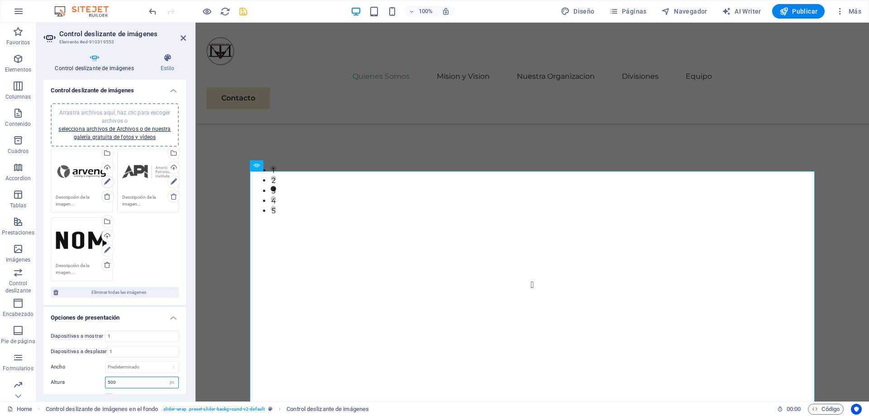
click at [110, 182] on icon at bounding box center [107, 182] width 6 height 11
click at [110, 183] on icon at bounding box center [107, 182] width 6 height 11
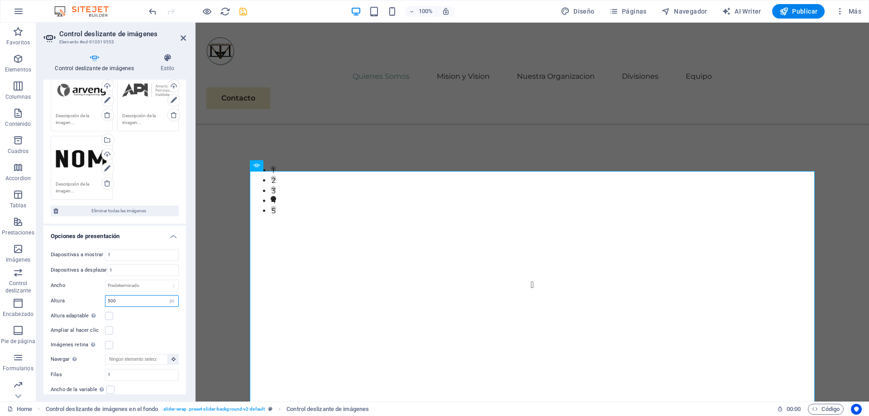
scroll to position [122, 0]
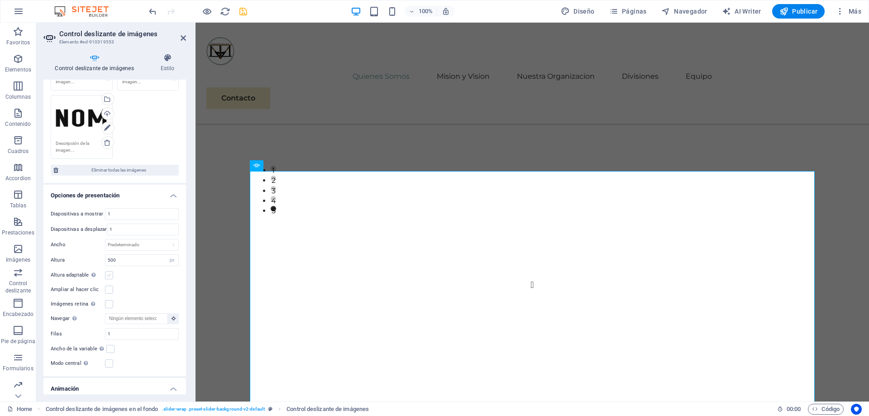
click at [112, 275] on label at bounding box center [109, 275] width 8 height 8
click at [0, 0] on input "Altura adaptable Ajustar automáticamente el alto para controles deslizantes de …" at bounding box center [0, 0] width 0 height 0
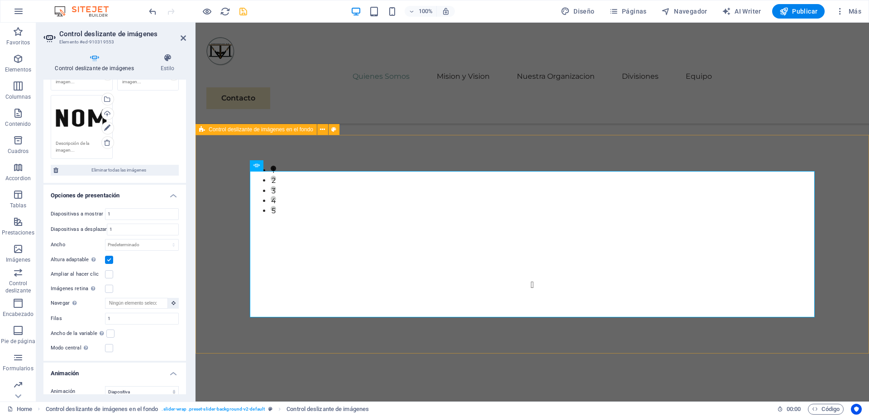
click at [401, 352] on div "1 2 3" at bounding box center [532, 362] width 673 height 244
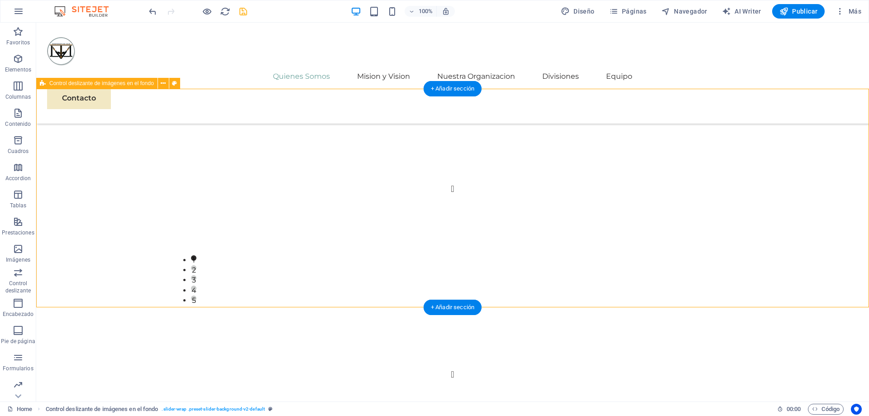
scroll to position [1264, 0]
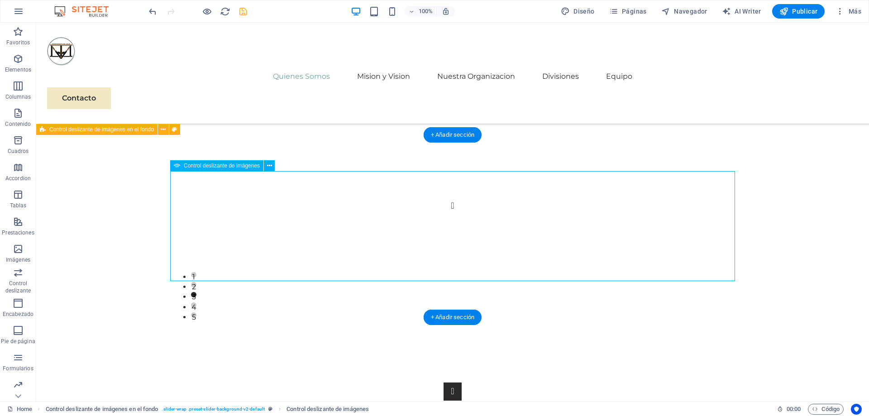
click at [444, 382] on button "button" at bounding box center [453, 391] width 18 height 18
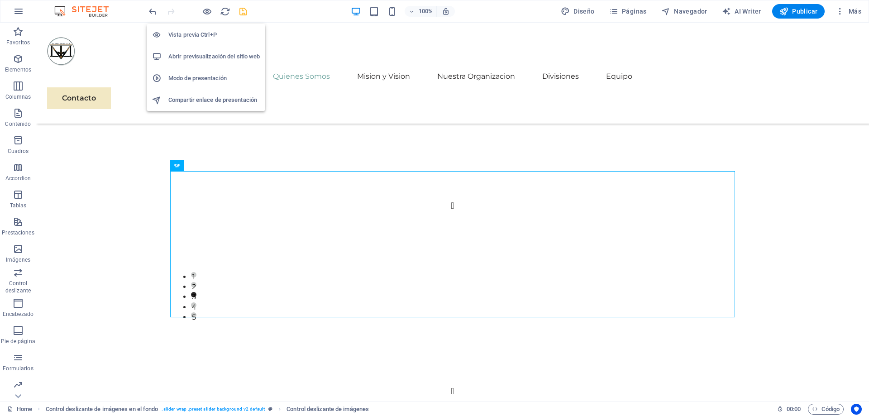
click at [201, 54] on h6 "Abrir previsualización del sitio web" at bounding box center [213, 56] width 91 height 11
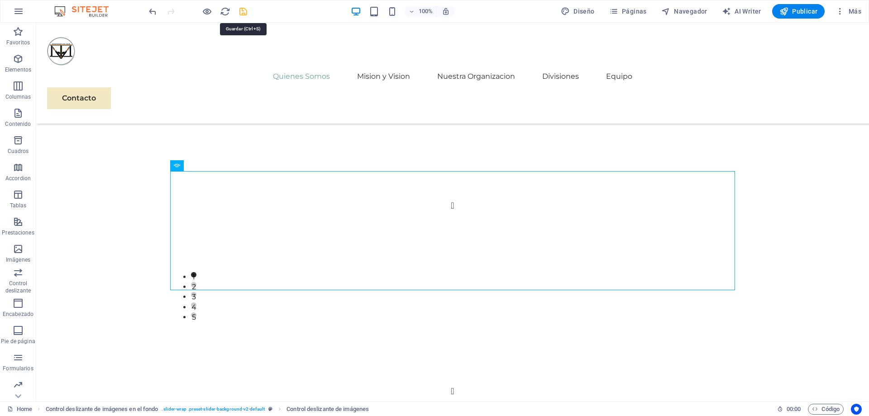
click at [245, 12] on icon "save" at bounding box center [243, 11] width 10 height 10
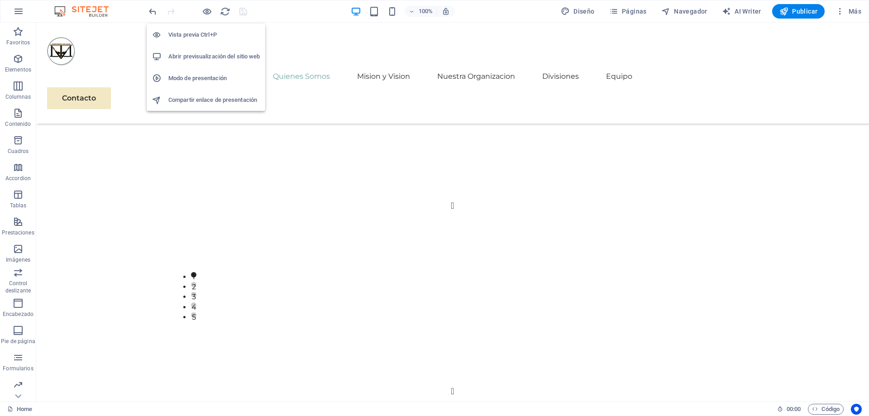
click at [210, 55] on h6 "Abrir previsualización del sitio web" at bounding box center [213, 56] width 91 height 11
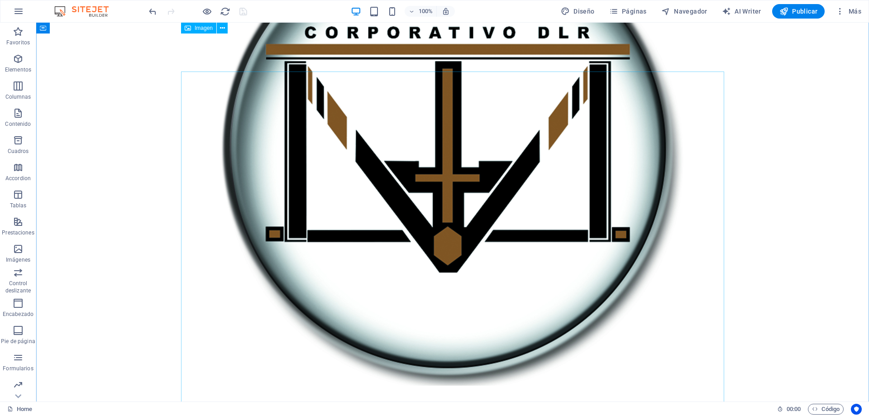
scroll to position [0, 0]
